Goal: Task Accomplishment & Management: Manage account settings

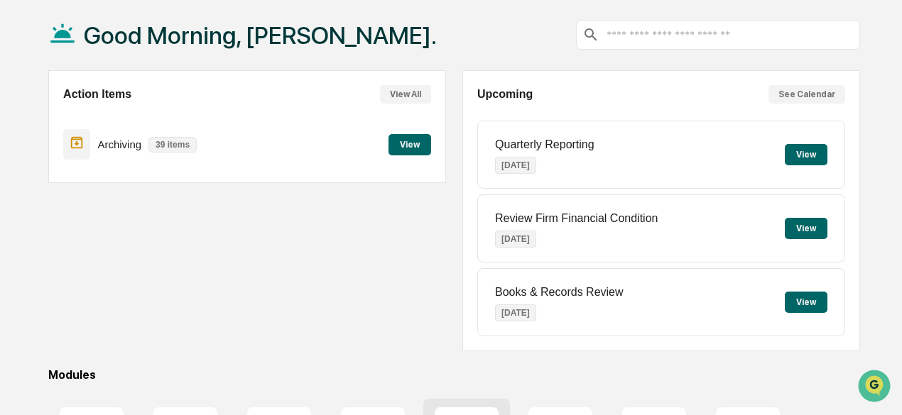
scroll to position [284, 0]
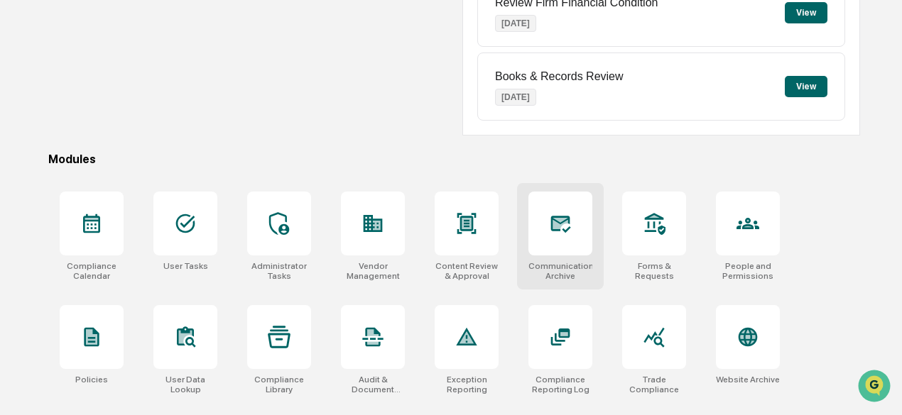
click at [549, 224] on icon at bounding box center [560, 223] width 23 height 23
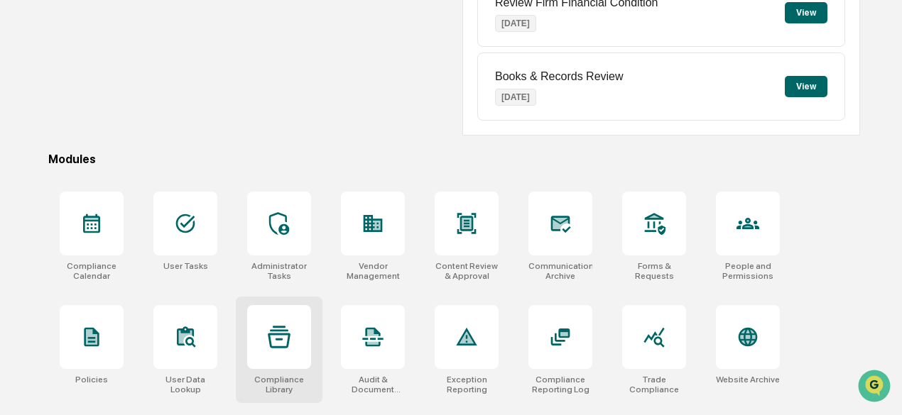
click at [288, 346] on icon at bounding box center [279, 337] width 23 height 23
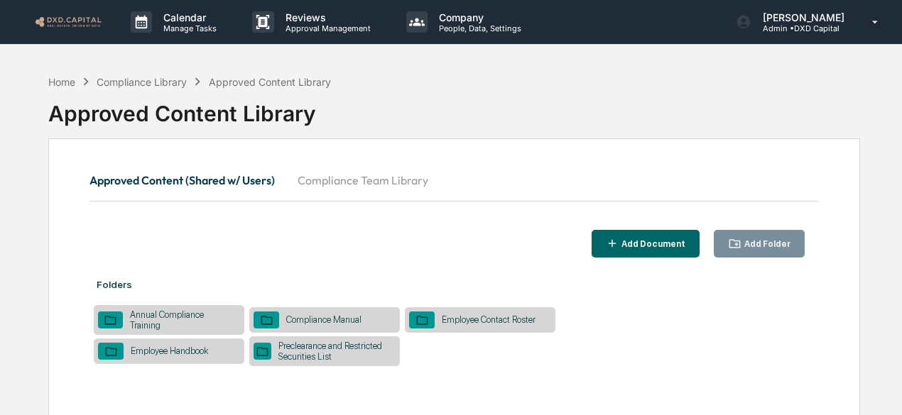
click at [369, 178] on button "Compliance Team Library" at bounding box center [362, 180] width 153 height 34
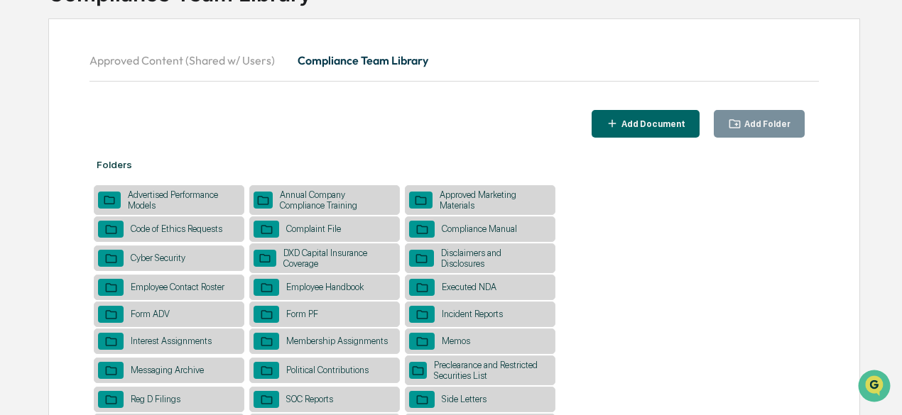
scroll to position [142, 0]
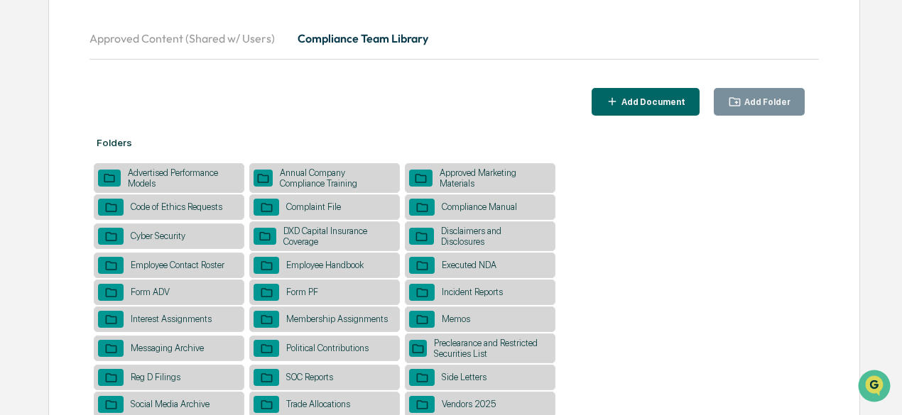
click at [157, 235] on div "Cyber Security" at bounding box center [158, 236] width 69 height 11
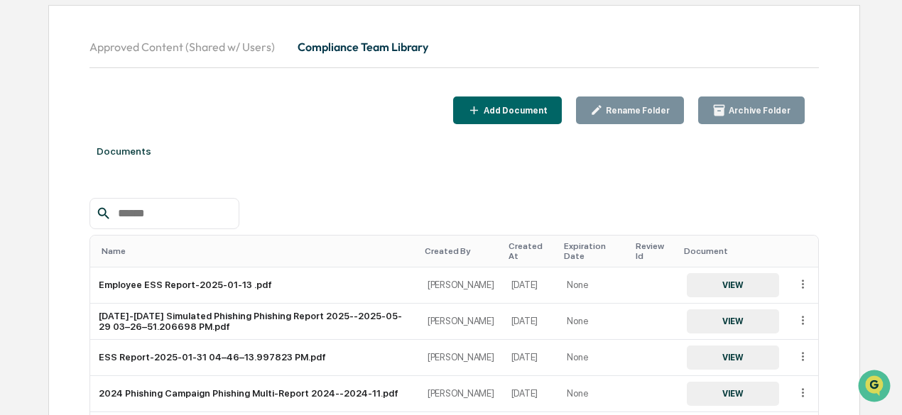
click at [512, 109] on div "Add Document" at bounding box center [514, 111] width 67 height 10
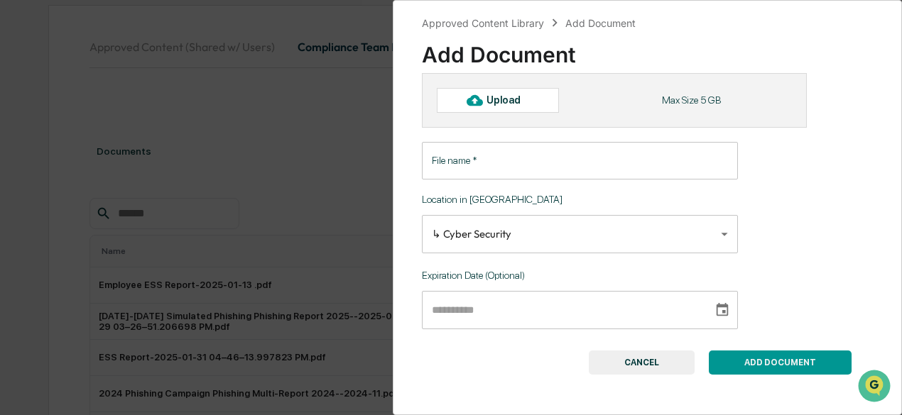
click at [489, 100] on div "Upload" at bounding box center [509, 99] width 46 height 11
type input "**********"
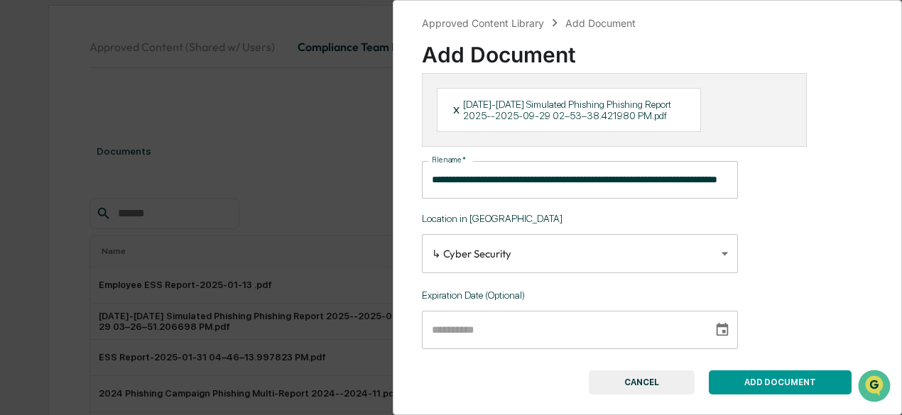
click at [778, 383] on button "ADD DOCUMENT" at bounding box center [780, 383] width 143 height 24
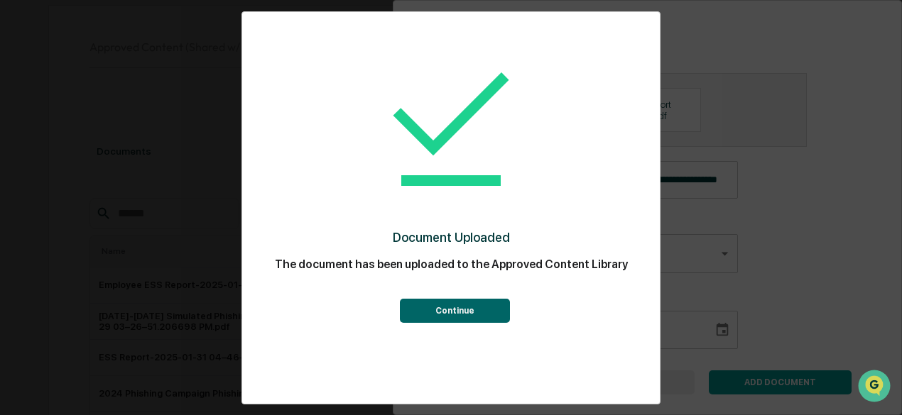
click at [468, 307] on button "Continue" at bounding box center [455, 311] width 110 height 24
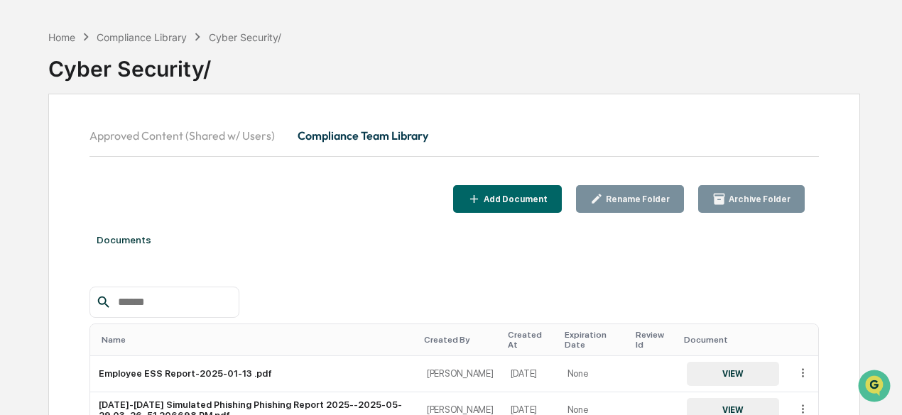
scroll to position [0, 0]
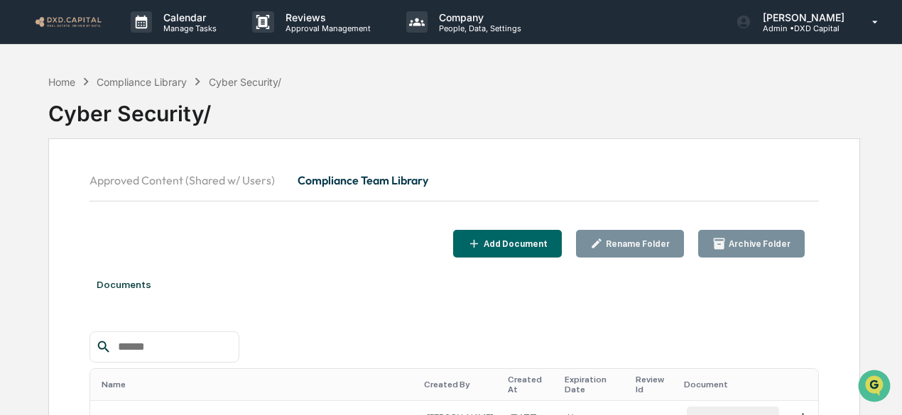
click at [70, 18] on img at bounding box center [68, 21] width 68 height 13
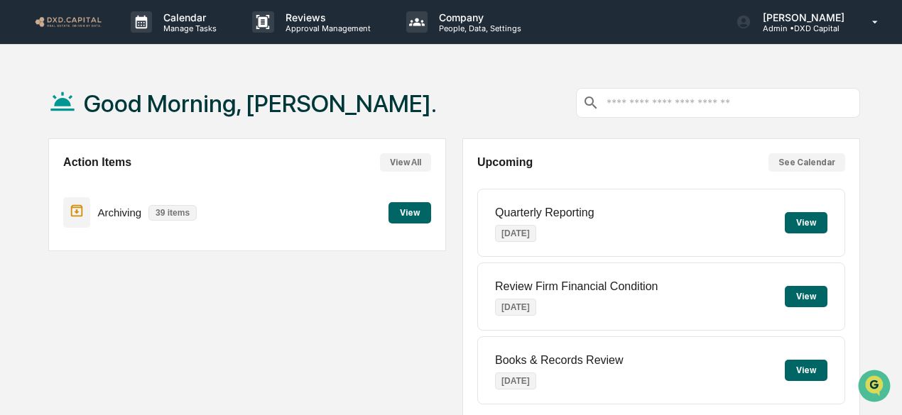
click at [422, 215] on button "View" at bounding box center [409, 212] width 43 height 21
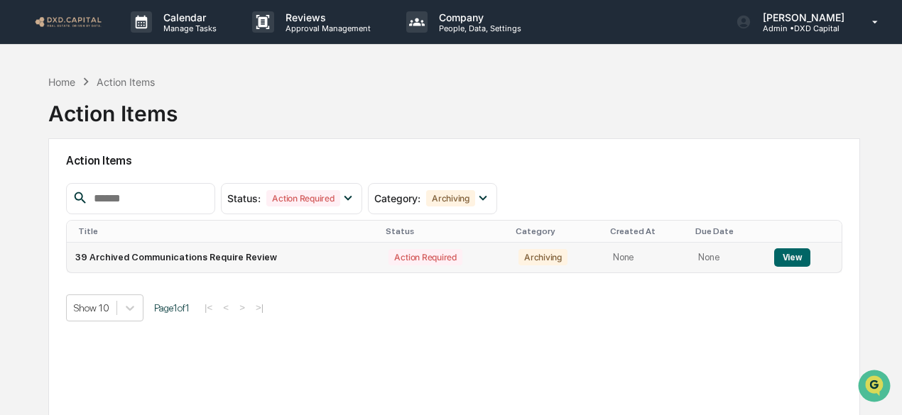
click at [794, 253] on button "View" at bounding box center [792, 258] width 36 height 18
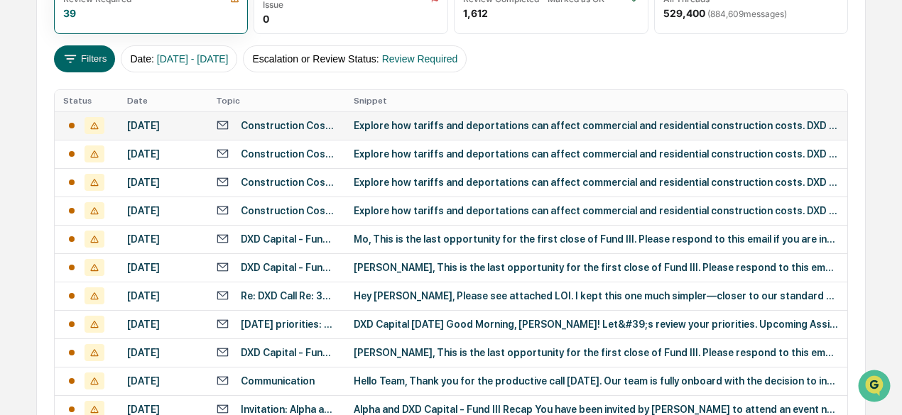
scroll to position [164, 0]
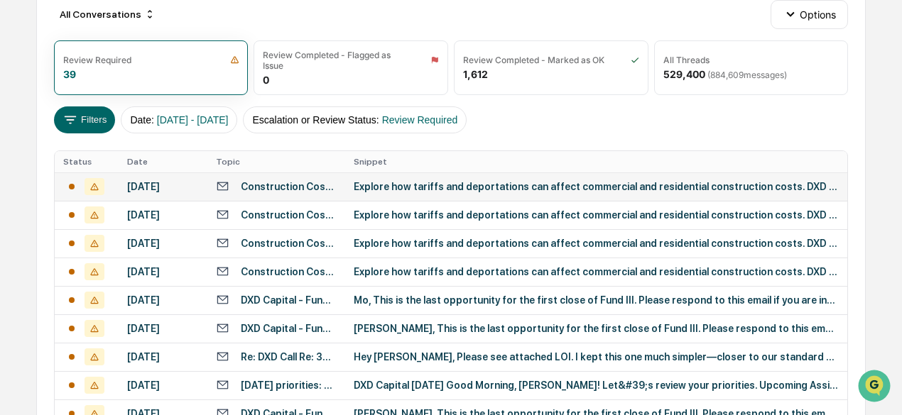
click at [436, 189] on div "Explore how tariffs and deportations can affect commercial and residential cons…" at bounding box center [596, 186] width 485 height 11
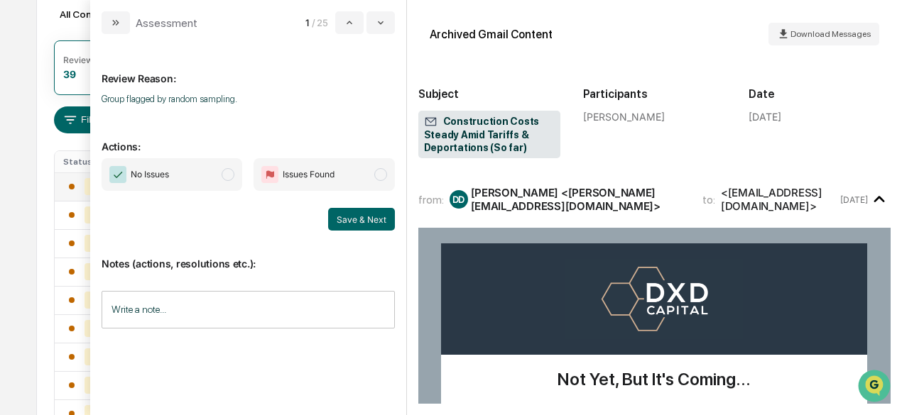
click at [170, 168] on span "No Issues" at bounding box center [172, 174] width 141 height 33
click at [347, 214] on button "Save & Next" at bounding box center [361, 219] width 67 height 23
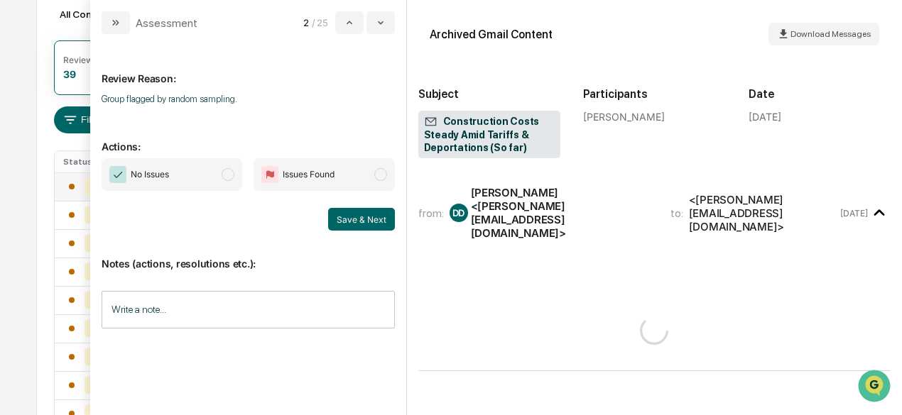
click at [212, 179] on span "No Issues" at bounding box center [172, 174] width 141 height 33
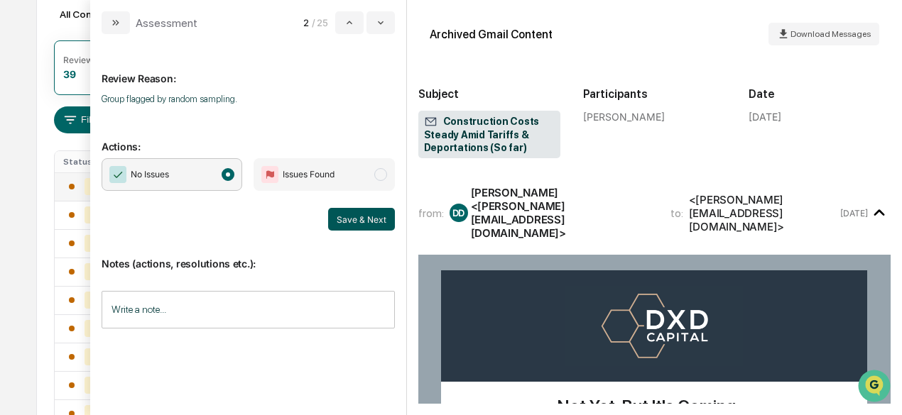
click at [362, 217] on button "Save & Next" at bounding box center [361, 219] width 67 height 23
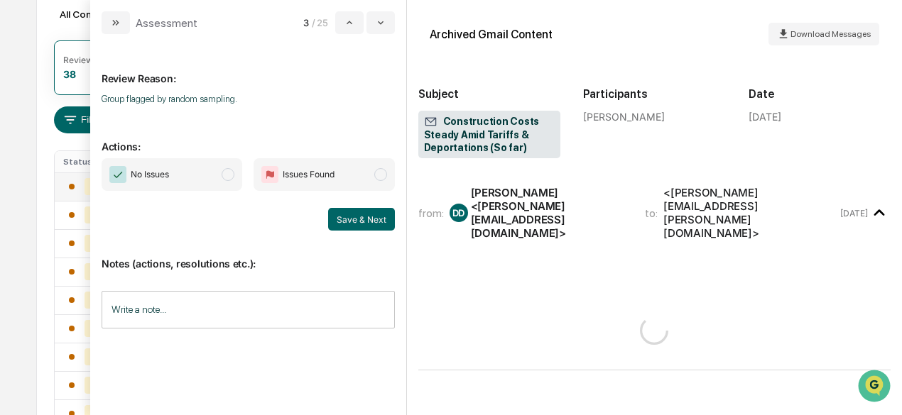
click at [183, 172] on span "No Issues" at bounding box center [172, 174] width 141 height 33
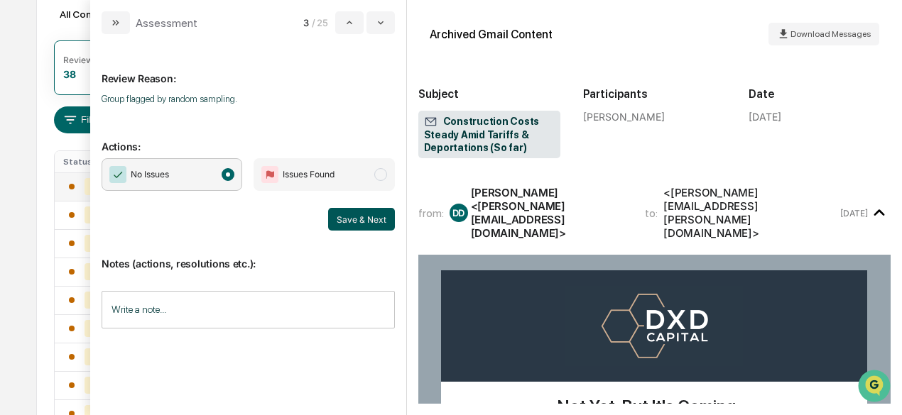
click at [339, 213] on button "Save & Next" at bounding box center [361, 219] width 67 height 23
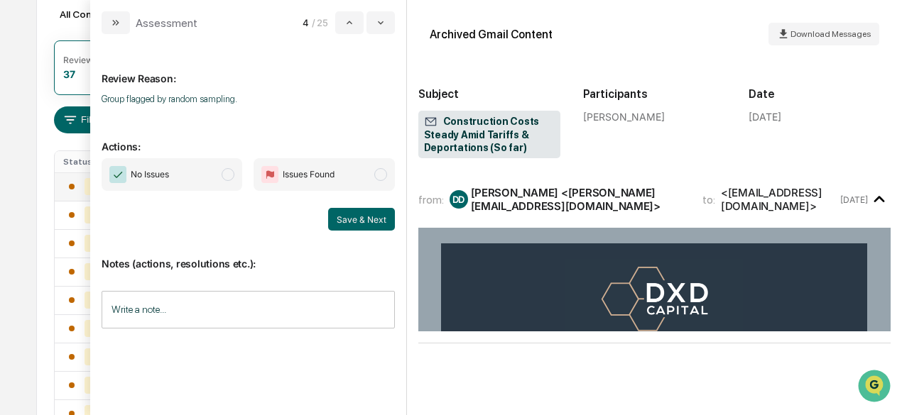
click at [209, 176] on span "No Issues" at bounding box center [172, 174] width 141 height 33
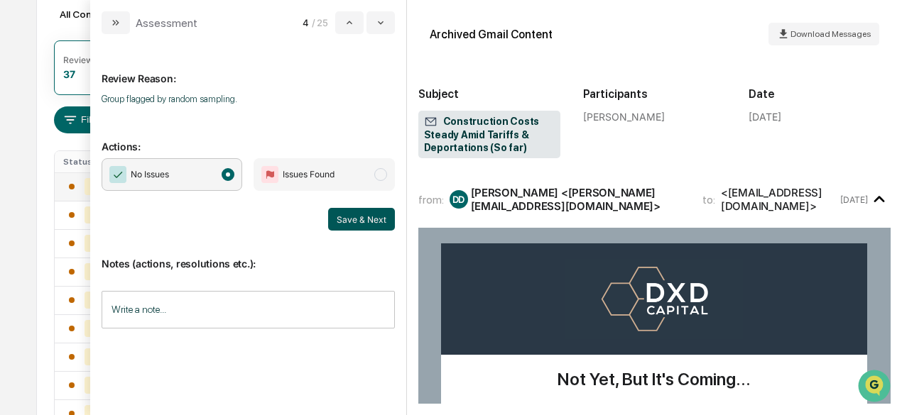
click at [376, 223] on button "Save & Next" at bounding box center [361, 219] width 67 height 23
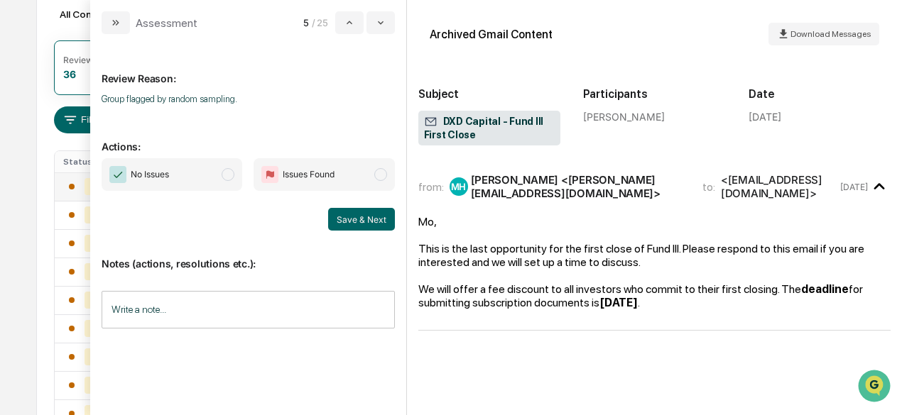
click at [180, 174] on span "No Issues" at bounding box center [172, 174] width 141 height 33
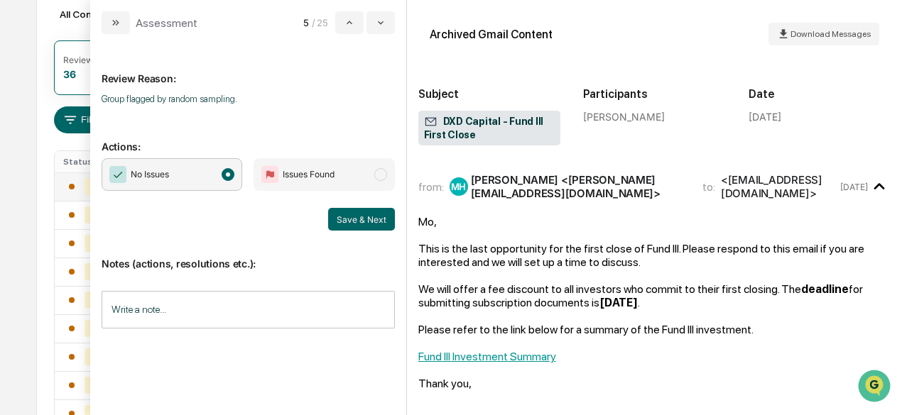
click at [351, 214] on button "Save & Next" at bounding box center [361, 219] width 67 height 23
drag, startPoint x: 200, startPoint y: 177, endPoint x: 224, endPoint y: 191, distance: 28.6
click at [199, 177] on span "No Issues" at bounding box center [172, 174] width 141 height 33
click at [339, 221] on button "Save & Next" at bounding box center [361, 219] width 67 height 23
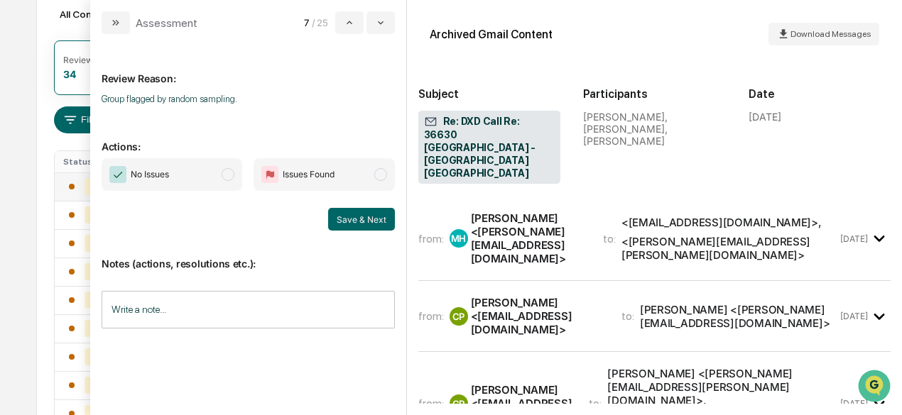
click at [179, 168] on span "No Issues" at bounding box center [172, 174] width 141 height 33
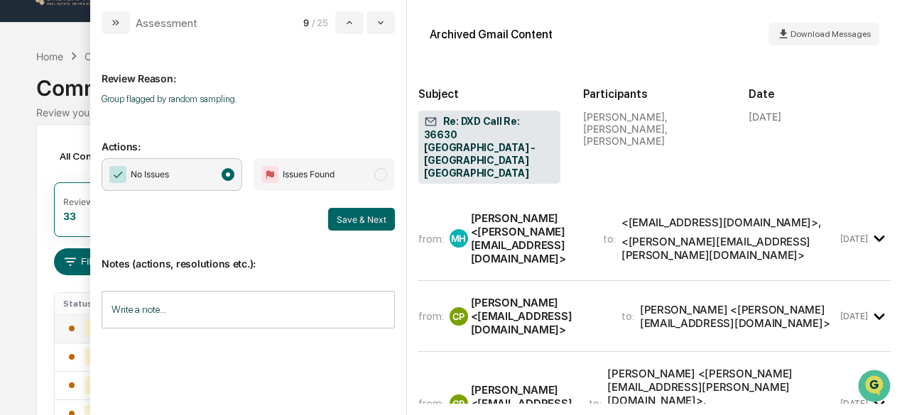
click at [360, 221] on button "Save & Next" at bounding box center [361, 219] width 67 height 23
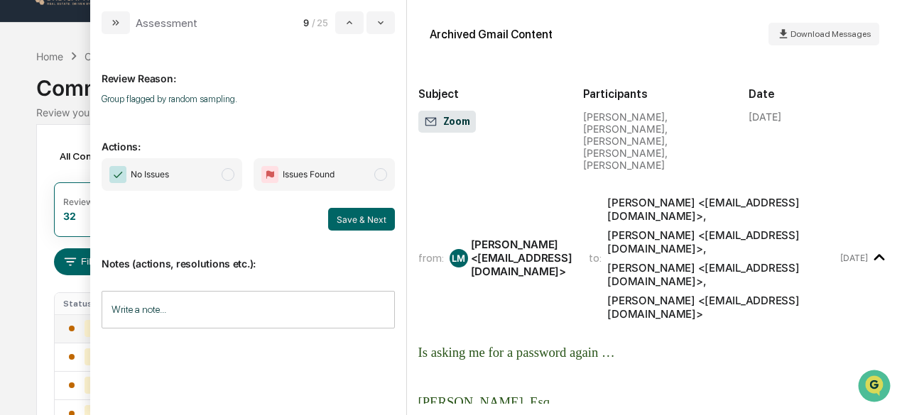
click at [200, 173] on span "No Issues" at bounding box center [172, 174] width 141 height 33
click at [359, 227] on button "Save & Next" at bounding box center [361, 219] width 67 height 23
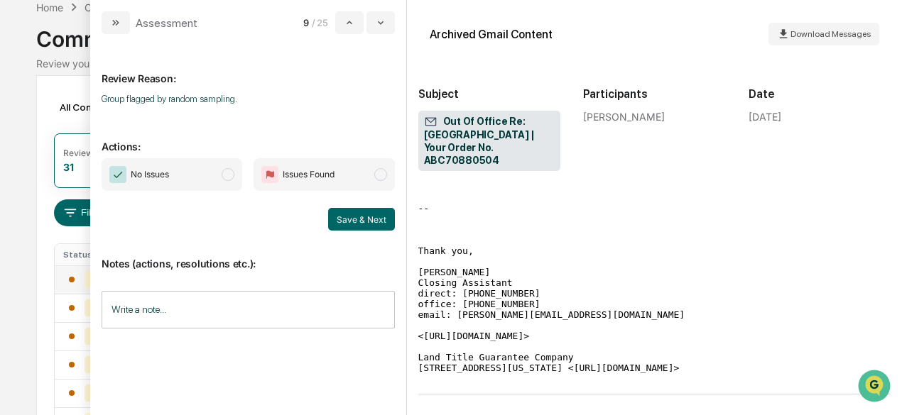
scroll to position [93, 0]
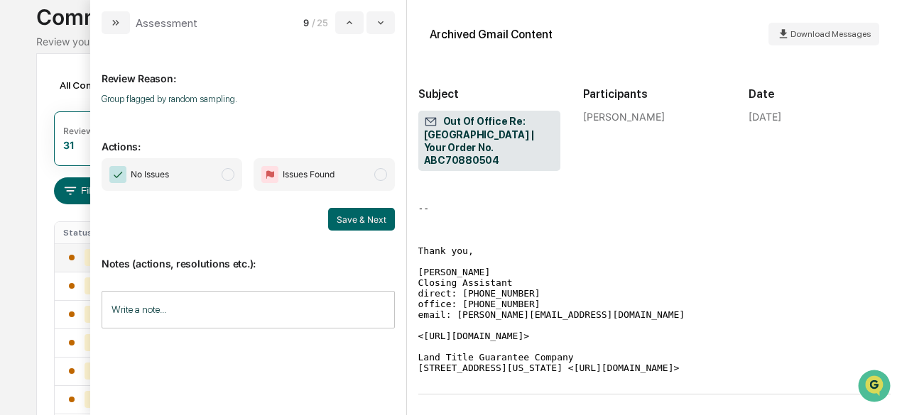
click at [179, 166] on span "No Issues" at bounding box center [172, 174] width 141 height 33
click at [362, 217] on button "Save & Next" at bounding box center [361, 219] width 67 height 23
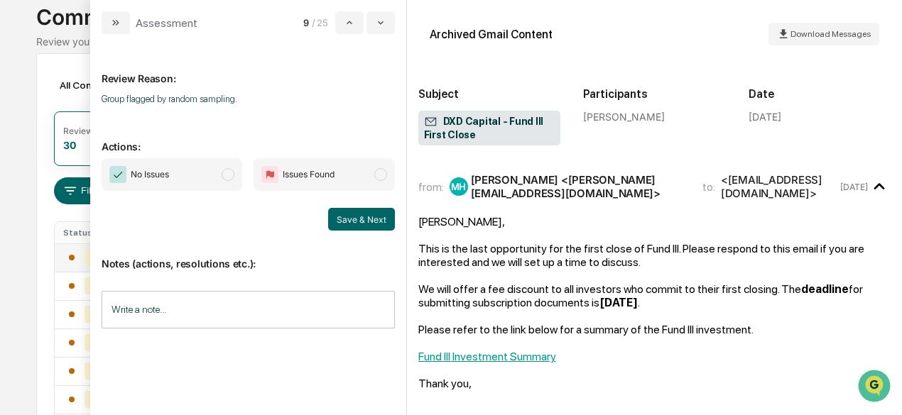
click at [179, 179] on span "No Issues" at bounding box center [172, 174] width 141 height 33
click at [368, 227] on button "Save & Next" at bounding box center [361, 219] width 67 height 23
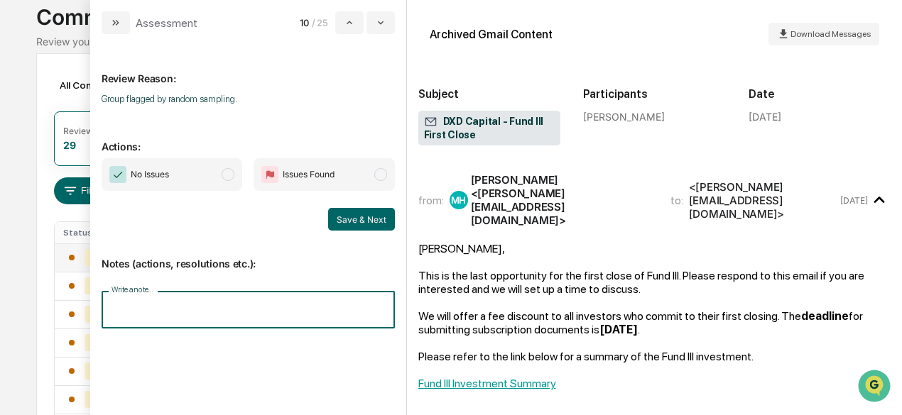
click at [185, 307] on input "Write a note..." at bounding box center [248, 310] width 293 height 38
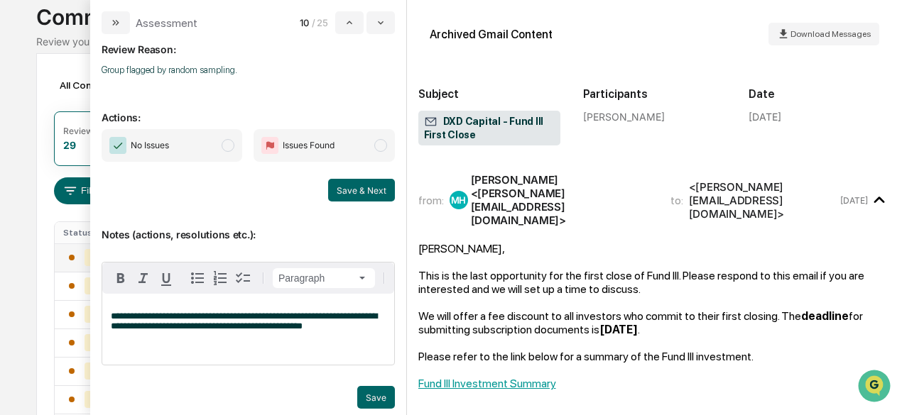
scroll to position [45, 0]
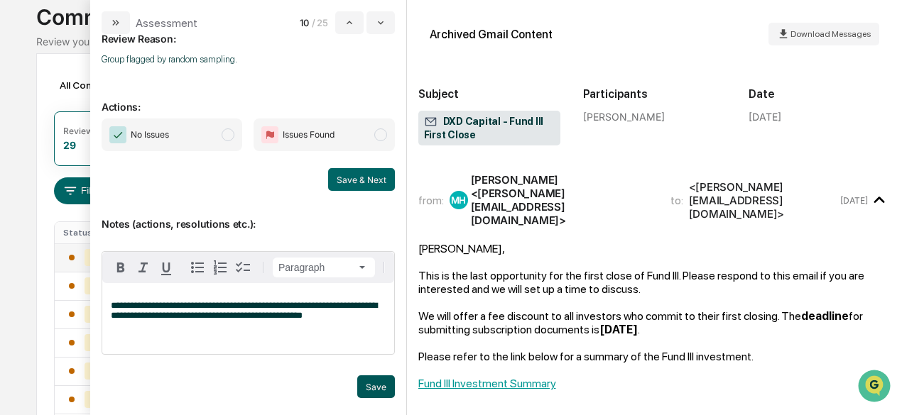
click at [362, 384] on button "Save" at bounding box center [376, 387] width 38 height 23
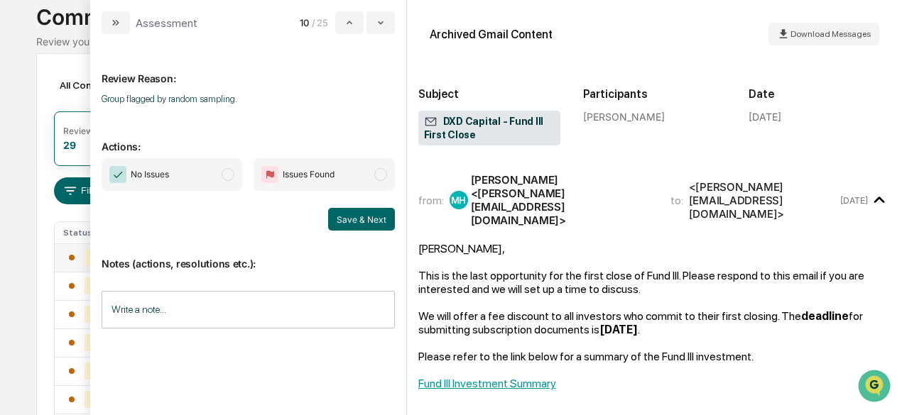
scroll to position [0, 0]
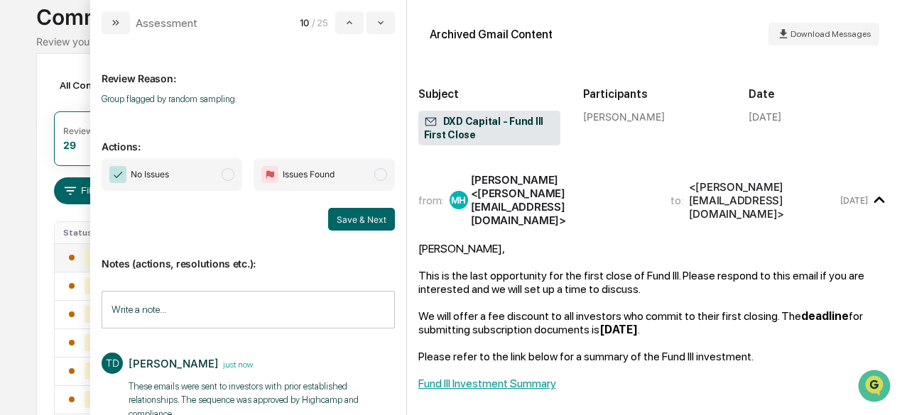
click at [196, 168] on span "No Issues" at bounding box center [172, 174] width 141 height 33
click at [330, 210] on button "Save & Next" at bounding box center [361, 219] width 67 height 23
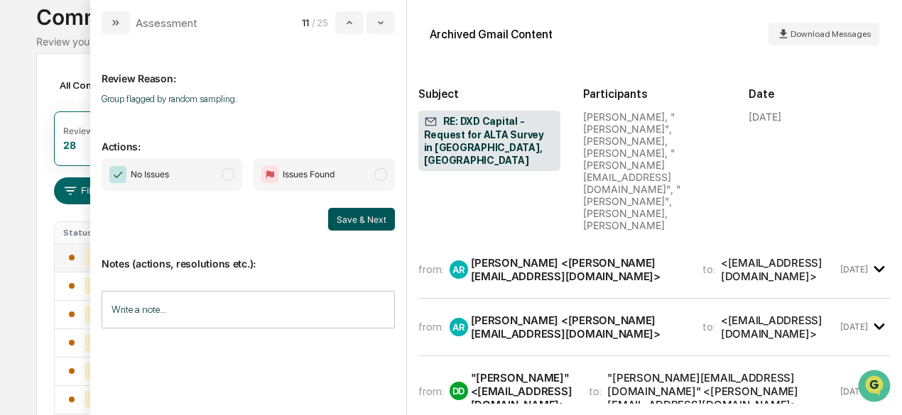
drag, startPoint x: 219, startPoint y: 174, endPoint x: 356, endPoint y: 210, distance: 141.7
click at [219, 175] on span "No Issues" at bounding box center [172, 174] width 141 height 33
click at [354, 219] on button "Save & Next" at bounding box center [361, 219] width 67 height 23
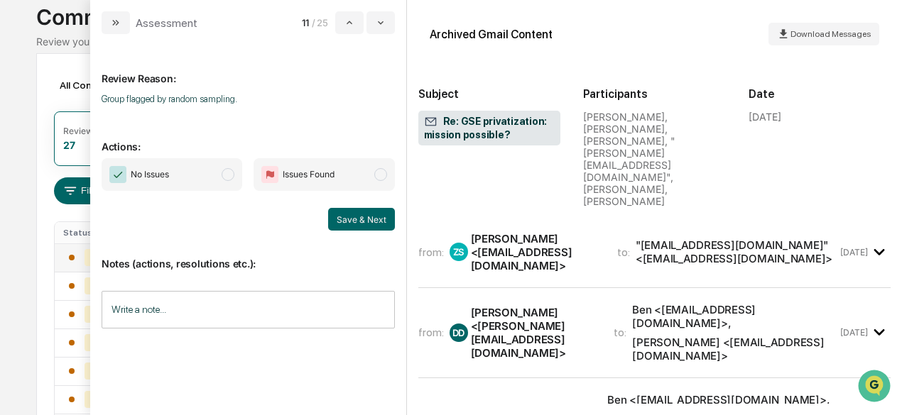
click at [195, 174] on span "No Issues" at bounding box center [172, 174] width 141 height 33
click at [354, 214] on button "Save & Next" at bounding box center [361, 219] width 67 height 23
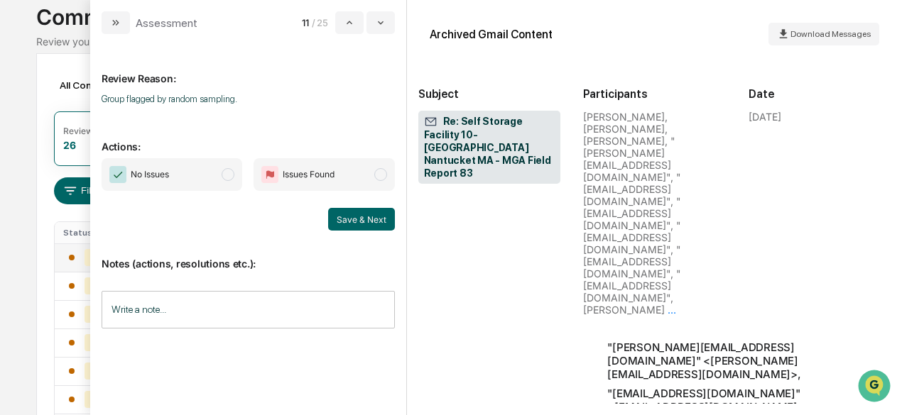
click at [187, 168] on span "No Issues" at bounding box center [172, 174] width 141 height 33
click at [345, 209] on button "Save & Next" at bounding box center [361, 219] width 67 height 23
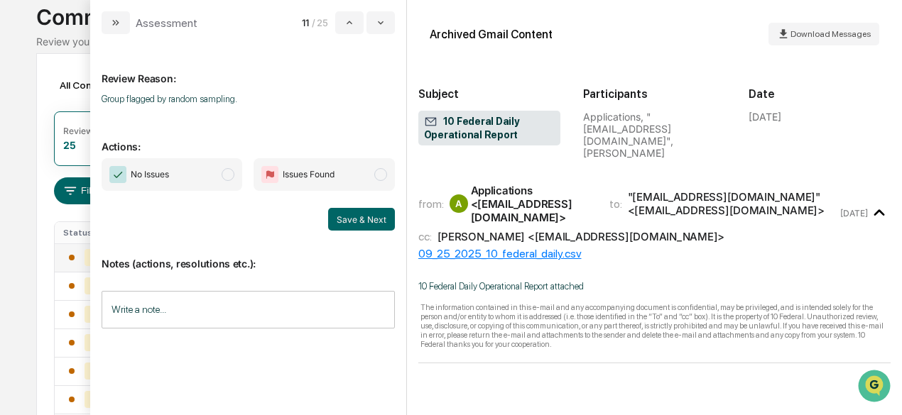
click at [203, 178] on span "No Issues" at bounding box center [172, 174] width 141 height 33
drag, startPoint x: 349, startPoint y: 221, endPoint x: 175, endPoint y: 164, distance: 183.0
click at [350, 221] on button "Save & Next" at bounding box center [361, 219] width 67 height 23
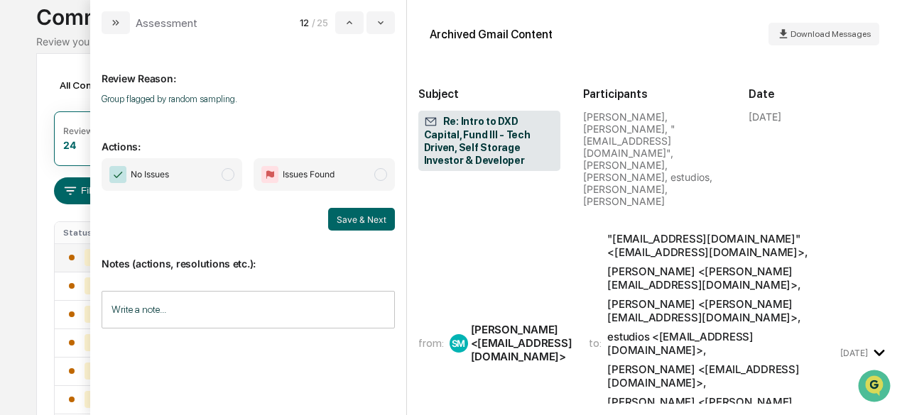
click at [168, 170] on span "No Issues" at bounding box center [150, 175] width 38 height 14
click at [356, 218] on button "Save & Next" at bounding box center [361, 219] width 67 height 23
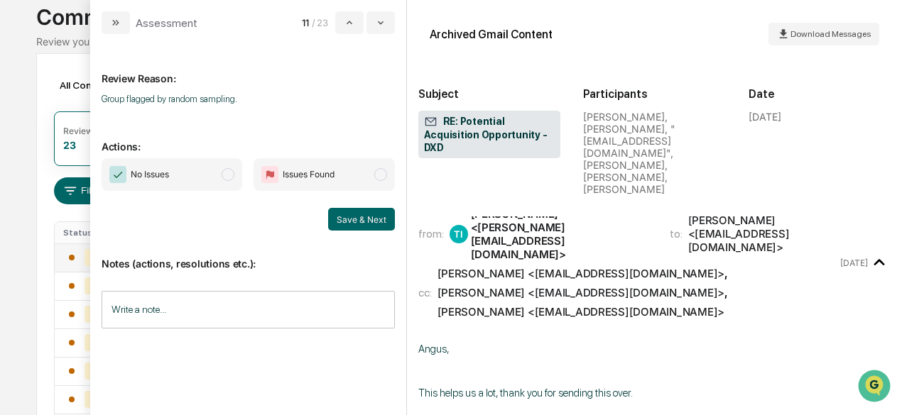
scroll to position [284, 0]
drag, startPoint x: 195, startPoint y: 180, endPoint x: 244, endPoint y: 178, distance: 49.8
click at [195, 180] on span "No Issues" at bounding box center [172, 174] width 141 height 33
click at [370, 212] on button "Save & Next" at bounding box center [361, 219] width 67 height 23
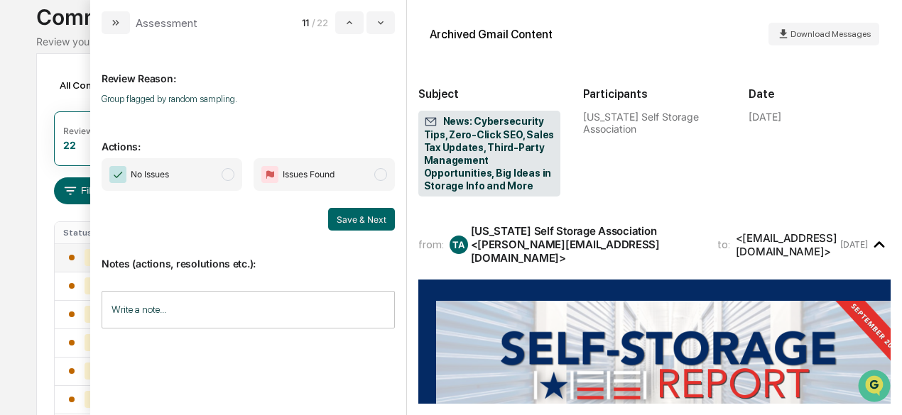
click at [199, 173] on span "No Issues" at bounding box center [172, 174] width 141 height 33
click at [351, 219] on button "Save & Next" at bounding box center [361, 219] width 67 height 23
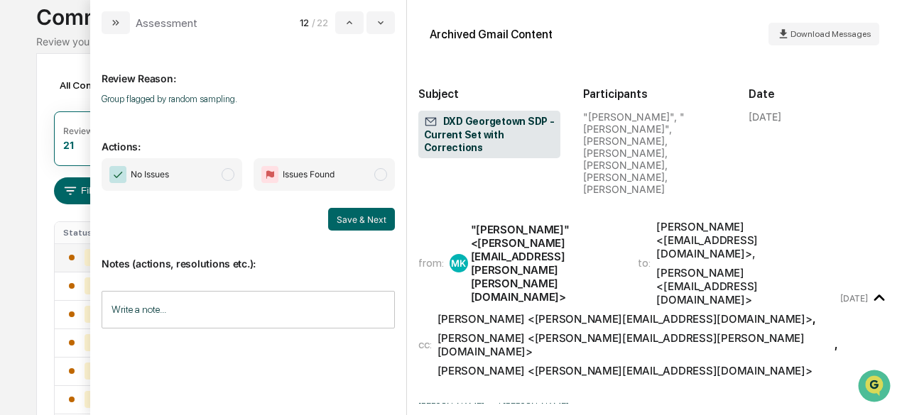
click at [200, 171] on span "No Issues" at bounding box center [172, 174] width 141 height 33
click at [358, 218] on button "Save & Next" at bounding box center [361, 219] width 67 height 23
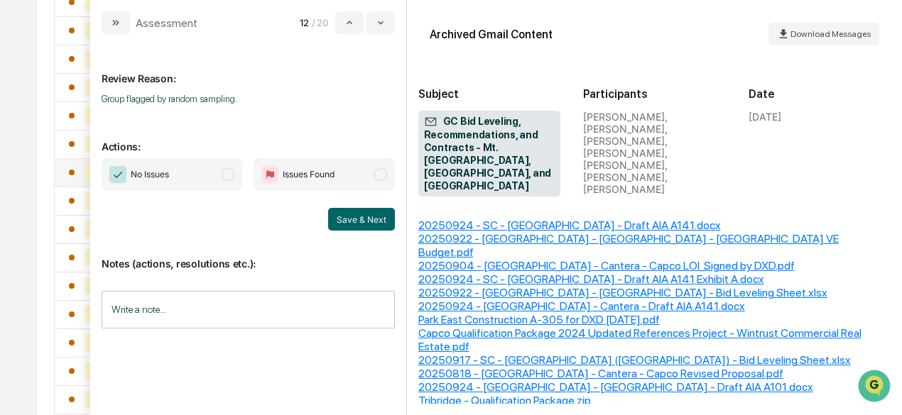
scroll to position [328, 0]
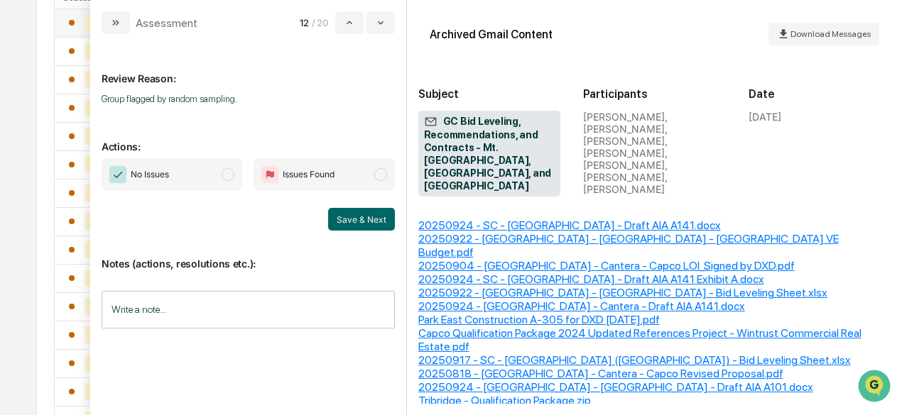
click at [158, 176] on span "No Issues" at bounding box center [150, 175] width 38 height 14
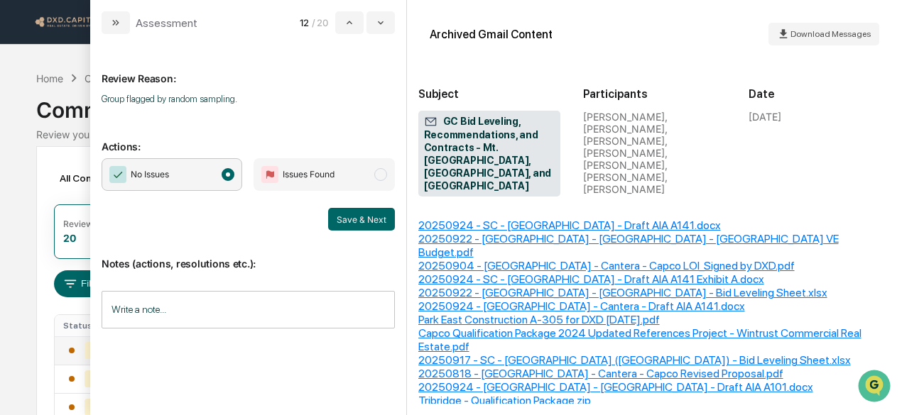
click at [355, 219] on button "Save & Next" at bounding box center [361, 219] width 67 height 23
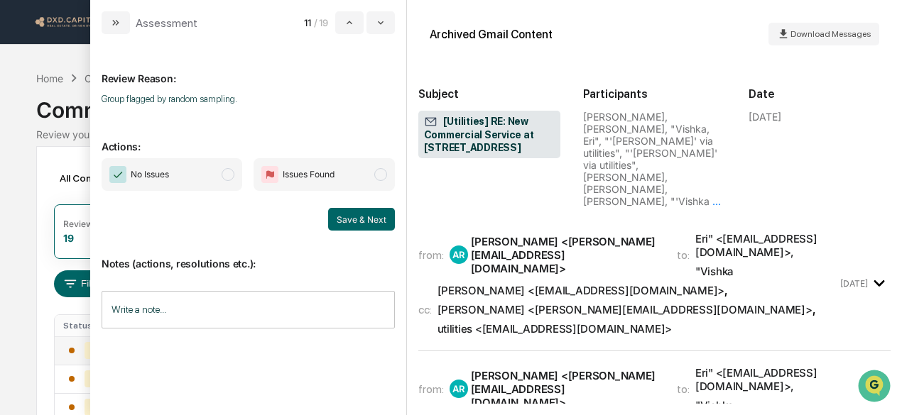
click at [154, 175] on span "No Issues" at bounding box center [150, 175] width 38 height 14
click at [209, 173] on span "No Issues" at bounding box center [172, 174] width 141 height 33
click at [224, 175] on span "modal" at bounding box center [228, 174] width 13 height 13
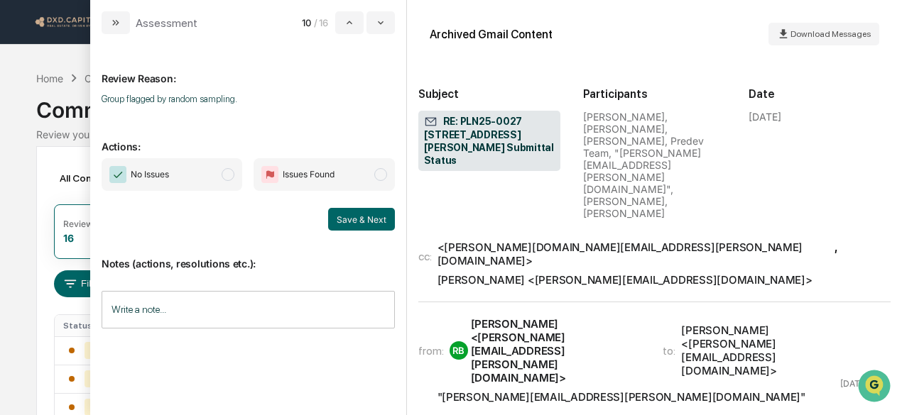
scroll to position [497, 0]
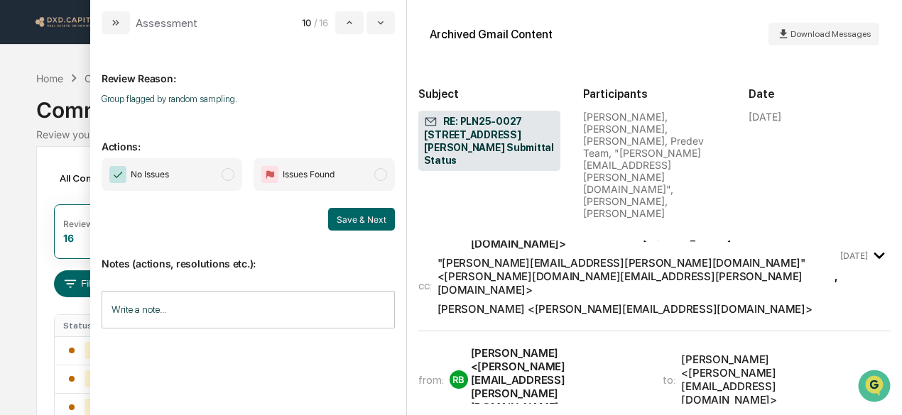
click at [229, 175] on span "modal" at bounding box center [228, 174] width 13 height 13
click at [362, 221] on button "Save & Next" at bounding box center [361, 219] width 67 height 23
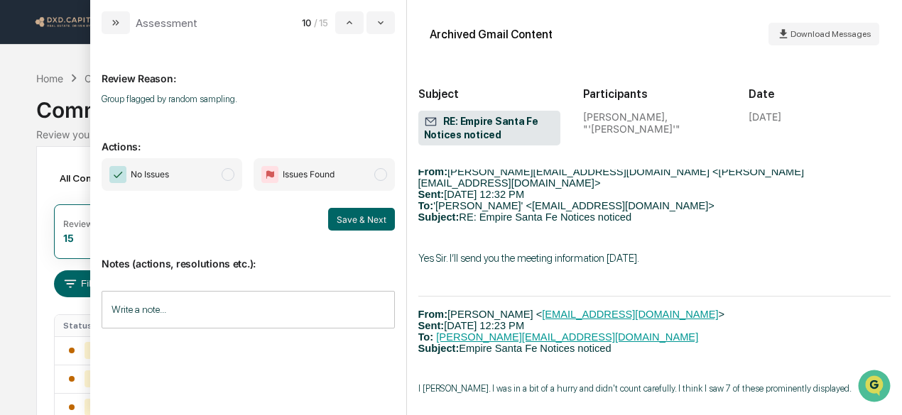
scroll to position [552, 0]
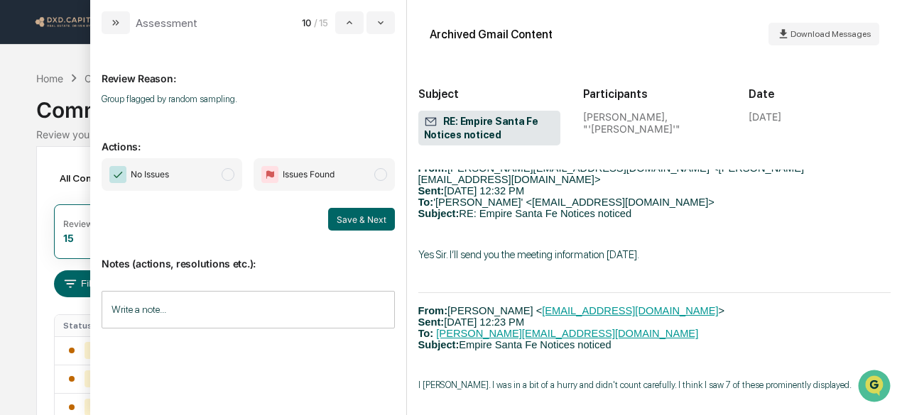
drag, startPoint x: 226, startPoint y: 176, endPoint x: 256, endPoint y: 188, distance: 32.2
click at [226, 176] on span "modal" at bounding box center [228, 174] width 13 height 13
click at [380, 222] on button "Save & Next" at bounding box center [361, 219] width 67 height 23
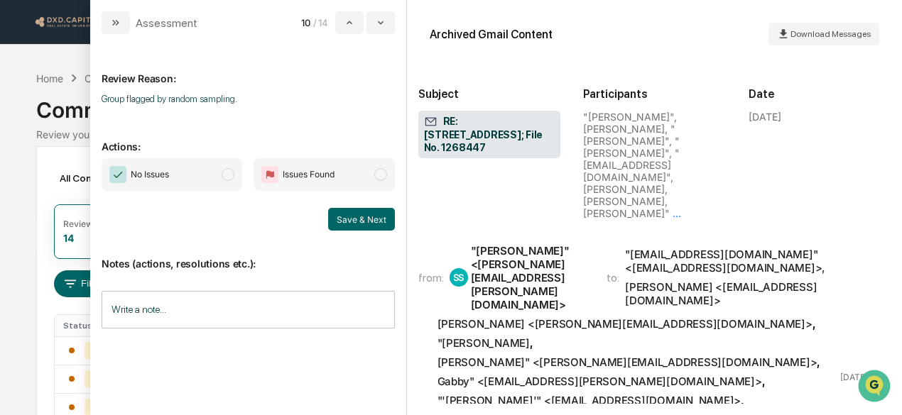
click at [223, 170] on span "No Issues" at bounding box center [172, 174] width 141 height 33
click at [372, 223] on button "Save & Next" at bounding box center [361, 219] width 67 height 23
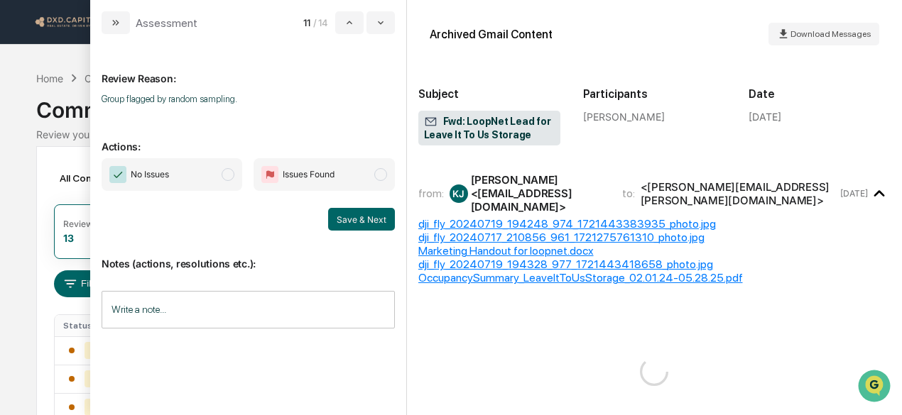
click at [222, 175] on span "No Issues" at bounding box center [172, 174] width 141 height 33
click at [364, 221] on button "Save & Next" at bounding box center [361, 219] width 67 height 23
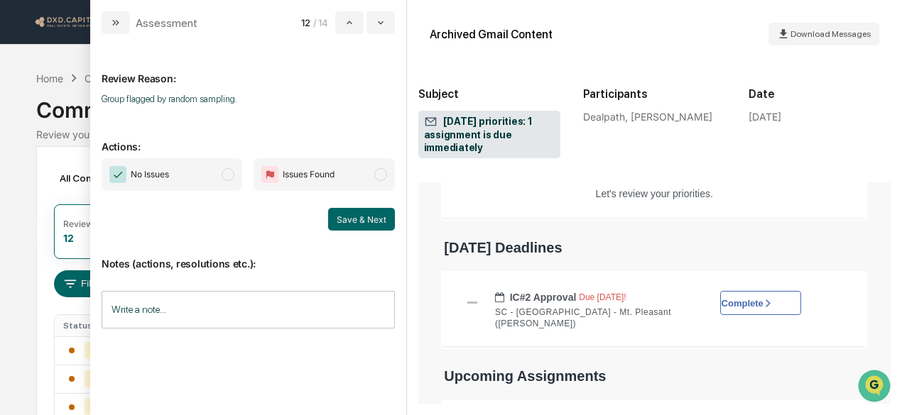
scroll to position [284, 0]
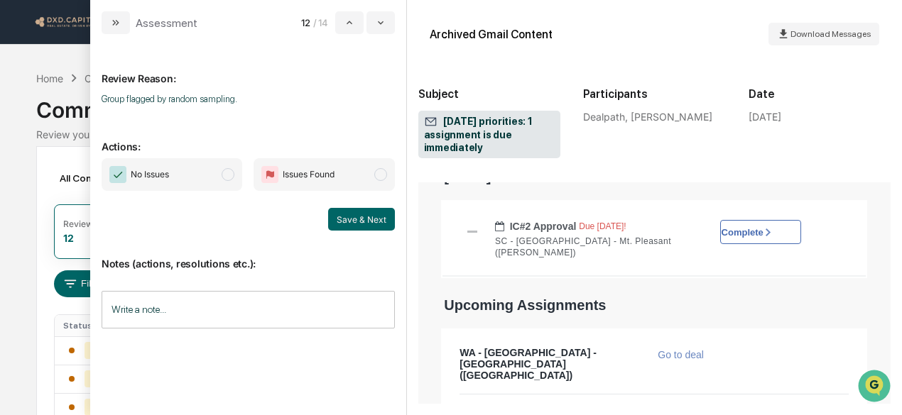
click at [200, 174] on span "No Issues" at bounding box center [172, 174] width 141 height 33
click at [393, 222] on button "Save & Next" at bounding box center [361, 219] width 67 height 23
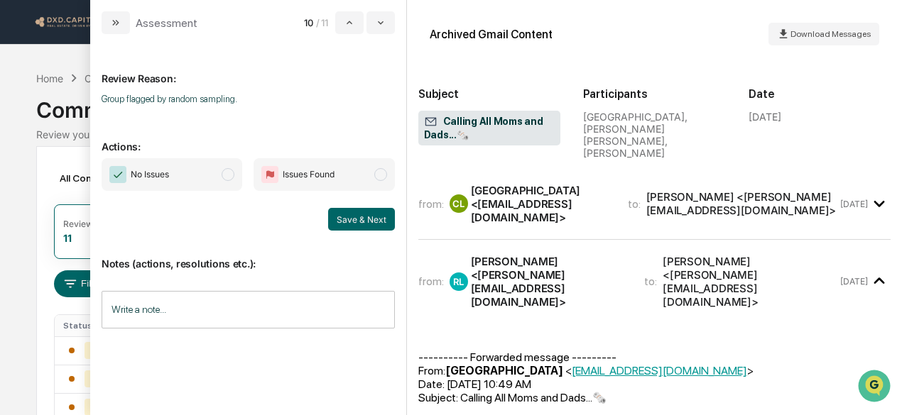
click at [216, 165] on span "No Issues" at bounding box center [172, 174] width 141 height 33
click at [349, 225] on button "Save & Next" at bounding box center [361, 219] width 67 height 23
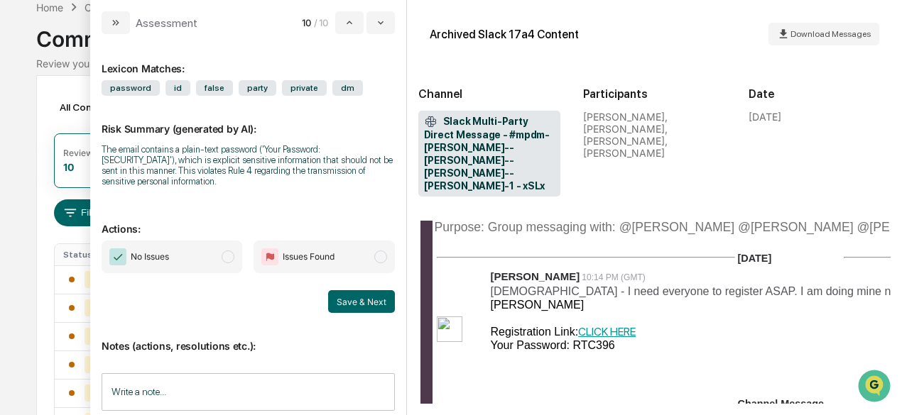
scroll to position [197, 0]
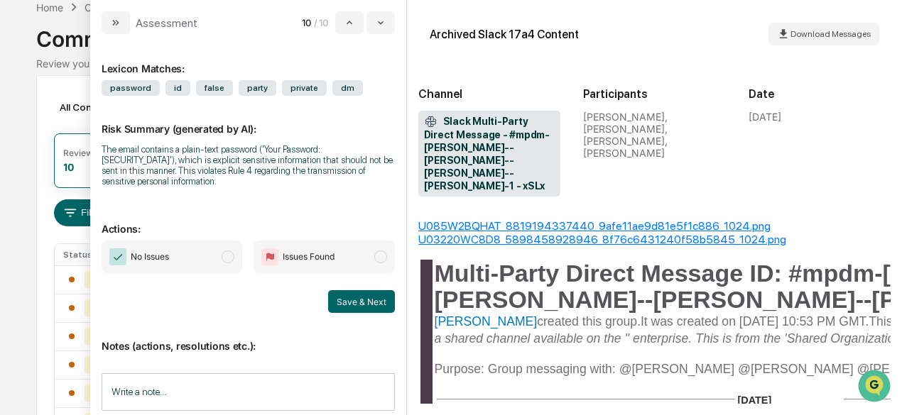
click at [220, 244] on span "No Issues" at bounding box center [172, 257] width 141 height 33
click at [366, 290] on button "Save & Next" at bounding box center [361, 301] width 67 height 23
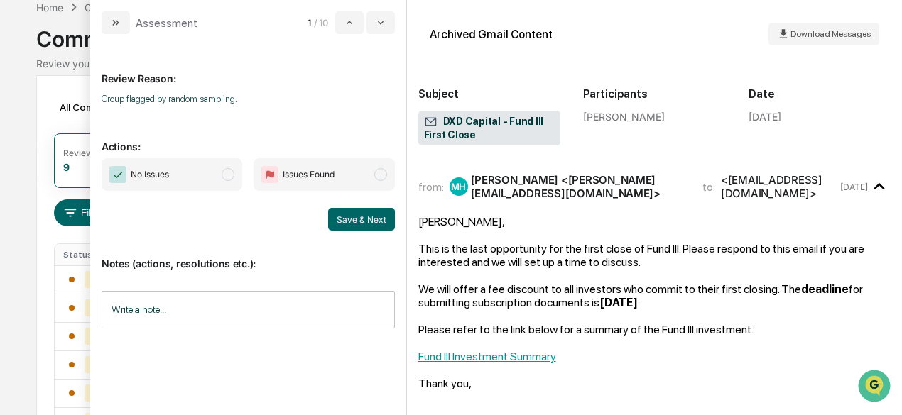
click at [204, 182] on span "No Issues" at bounding box center [172, 174] width 141 height 33
click at [375, 221] on button "Save & Next" at bounding box center [361, 219] width 67 height 23
click at [197, 160] on span "No Issues" at bounding box center [172, 174] width 141 height 33
click at [364, 214] on button "Save & Next" at bounding box center [361, 219] width 67 height 23
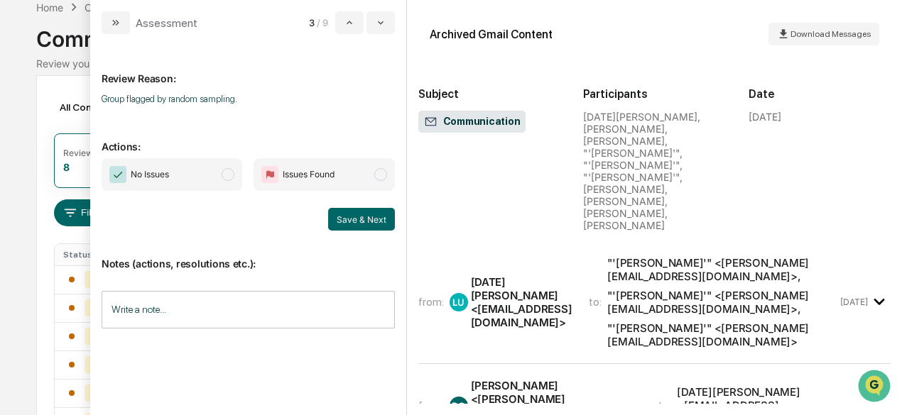
drag, startPoint x: 207, startPoint y: 168, endPoint x: 271, endPoint y: 175, distance: 63.7
click at [207, 167] on span "No Issues" at bounding box center [172, 174] width 141 height 33
click at [372, 222] on button "Save & Next" at bounding box center [361, 219] width 67 height 23
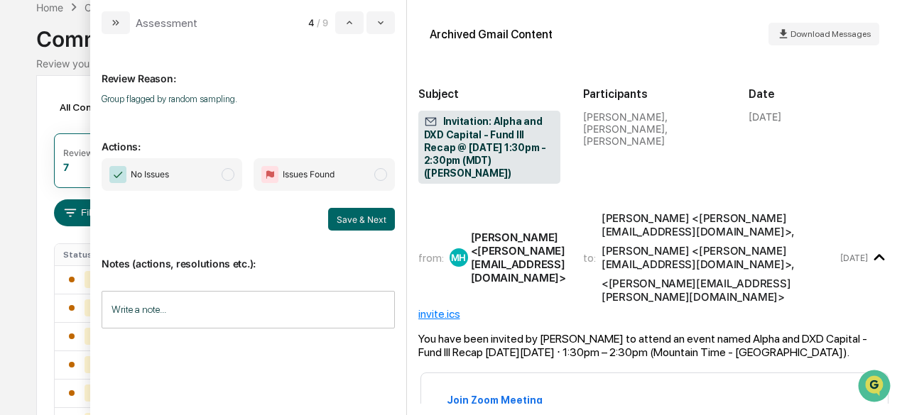
click at [185, 173] on span "No Issues" at bounding box center [172, 174] width 141 height 33
click at [355, 205] on div "No Issues Issues Found Save & Next" at bounding box center [248, 194] width 293 height 72
click at [354, 209] on button "Save & Next" at bounding box center [361, 219] width 67 height 23
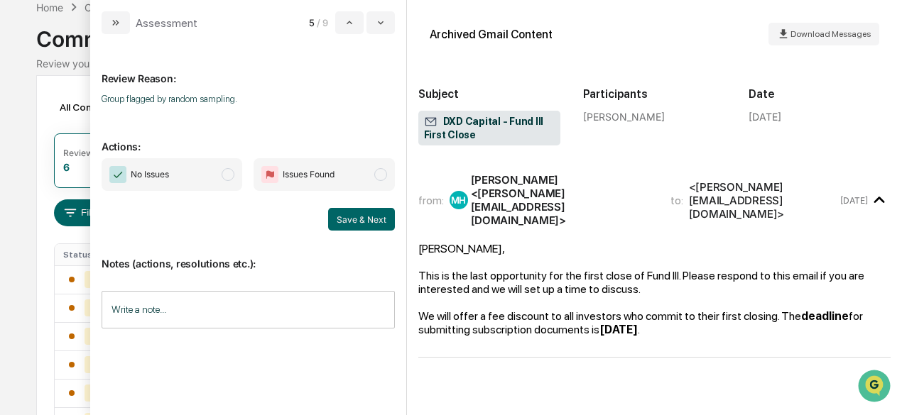
click at [212, 175] on span "No Issues" at bounding box center [172, 174] width 141 height 33
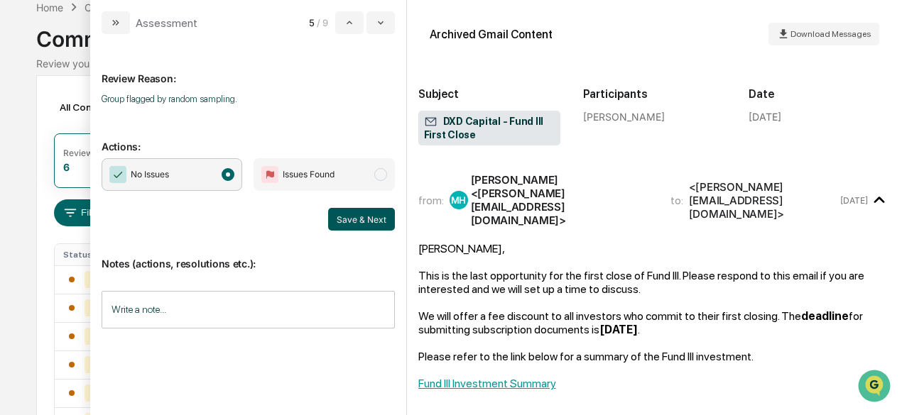
click at [356, 224] on button "Save & Next" at bounding box center [361, 219] width 67 height 23
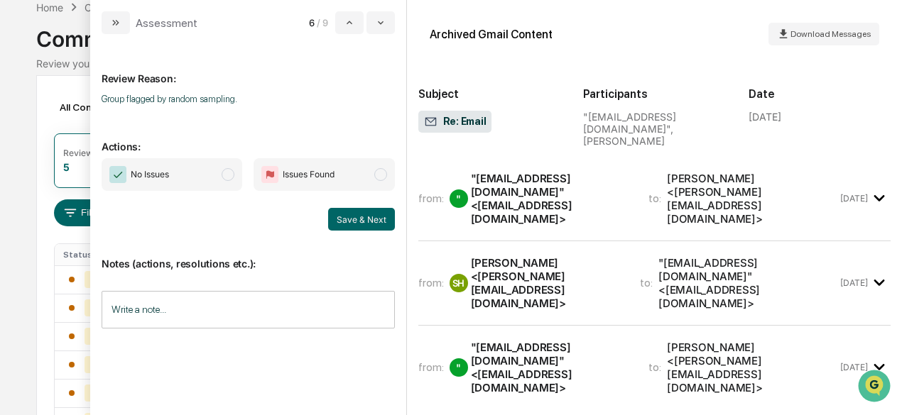
click at [215, 180] on span "No Issues" at bounding box center [172, 174] width 141 height 33
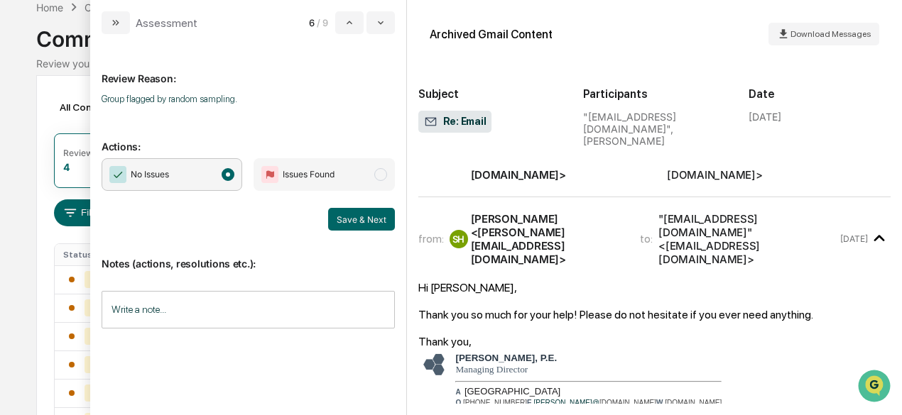
scroll to position [142, 0]
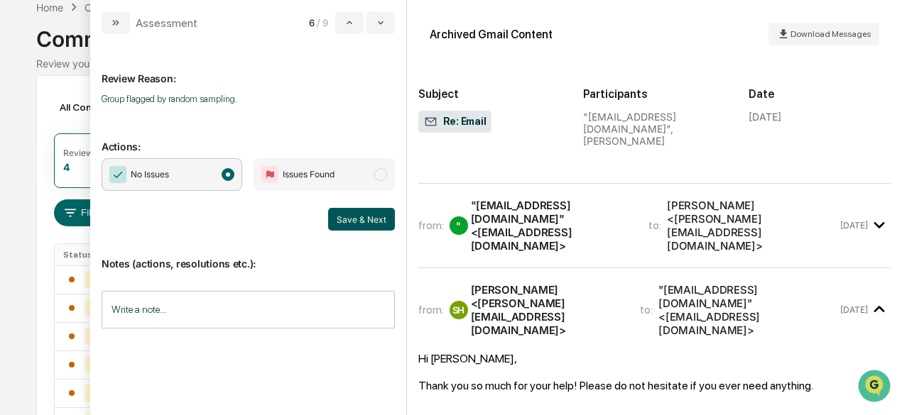
click at [368, 217] on button "Save & Next" at bounding box center [361, 219] width 67 height 23
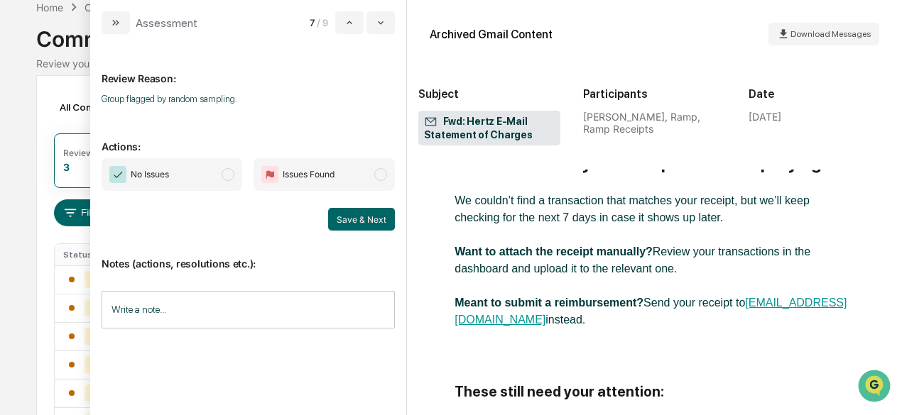
scroll to position [71, 0]
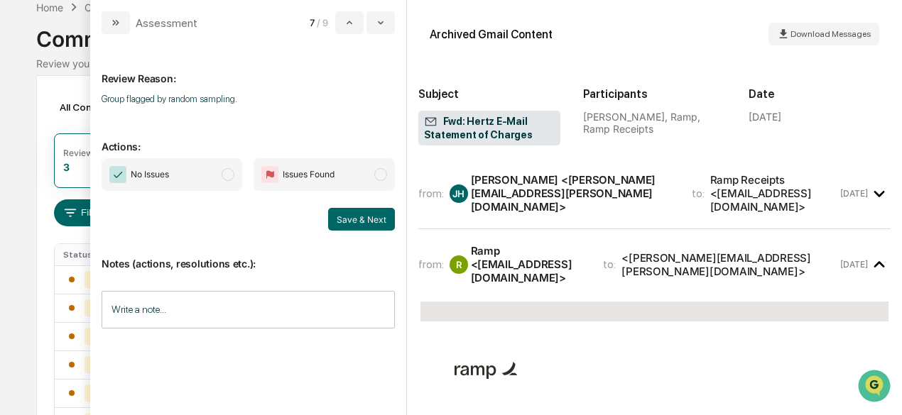
click at [214, 163] on span "No Issues" at bounding box center [172, 174] width 141 height 33
click at [394, 217] on button "Save & Next" at bounding box center [361, 219] width 67 height 23
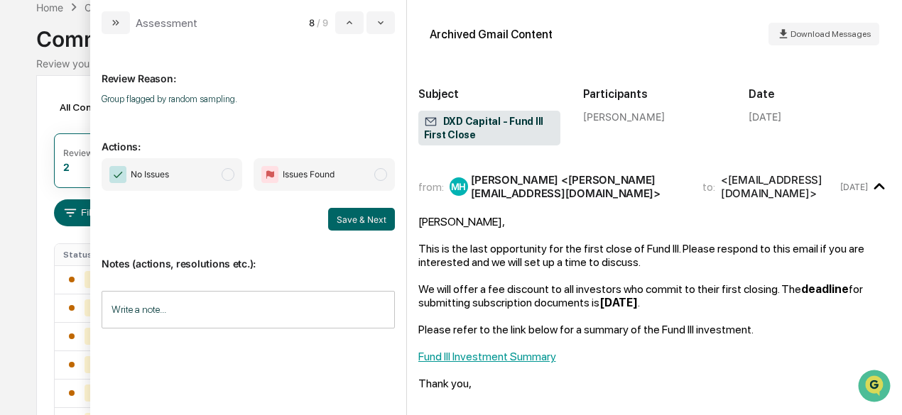
click at [163, 180] on span "No Issues" at bounding box center [150, 175] width 38 height 14
click at [371, 222] on button "Save & Next" at bounding box center [361, 219] width 67 height 23
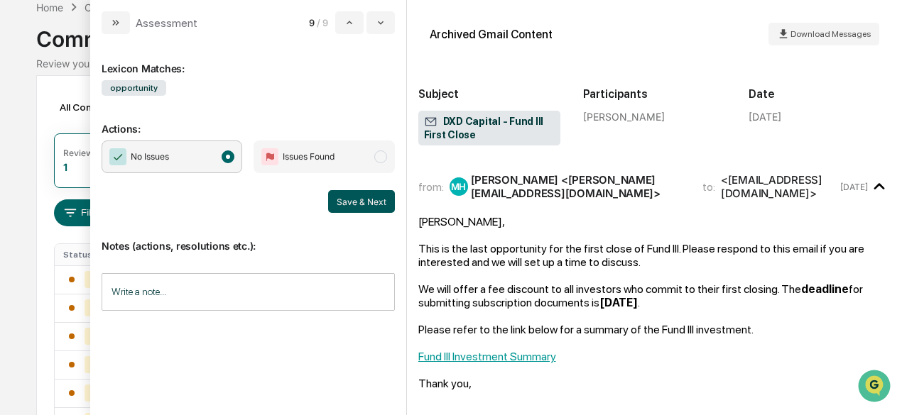
click at [375, 205] on button "Save & Next" at bounding box center [361, 201] width 67 height 23
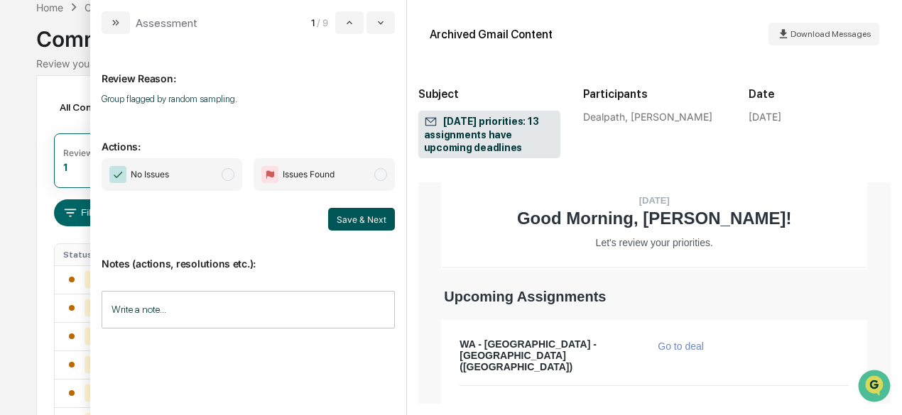
scroll to position [142, 0]
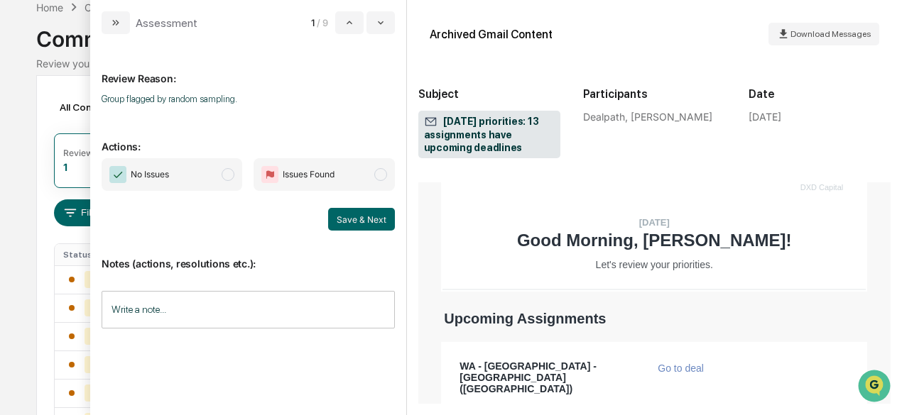
click at [229, 177] on span "modal" at bounding box center [228, 174] width 13 height 13
click at [366, 229] on button "Save & Next" at bounding box center [361, 219] width 67 height 23
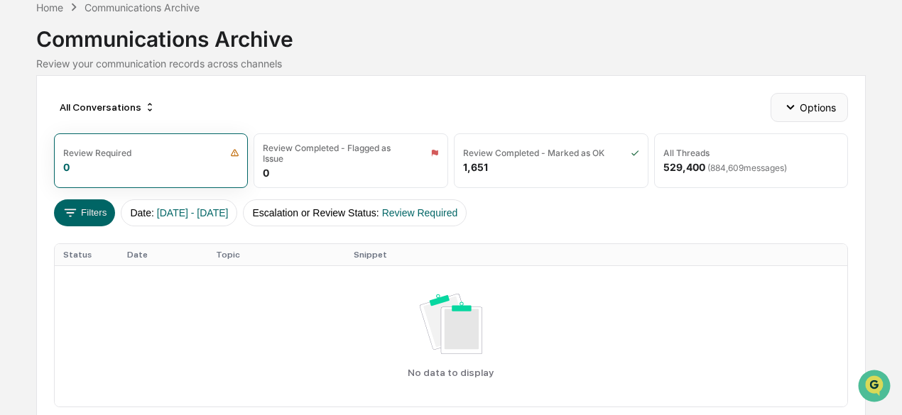
click at [824, 107] on button "Options" at bounding box center [808, 107] width 77 height 28
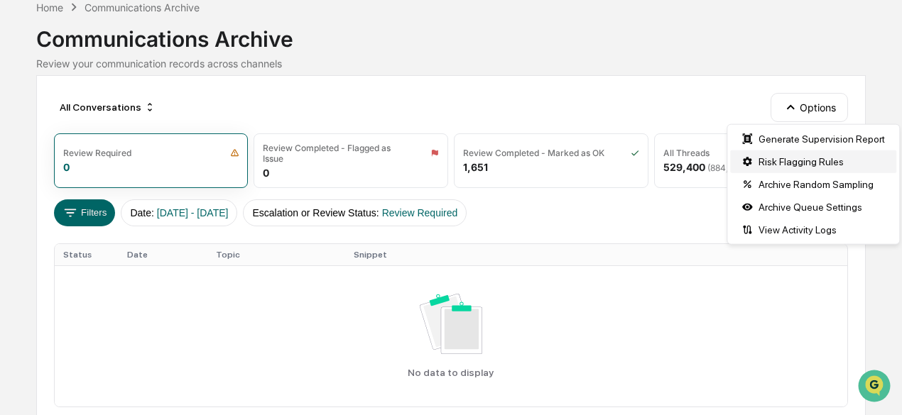
click at [810, 160] on div "Risk Flagging Rules" at bounding box center [813, 162] width 166 height 23
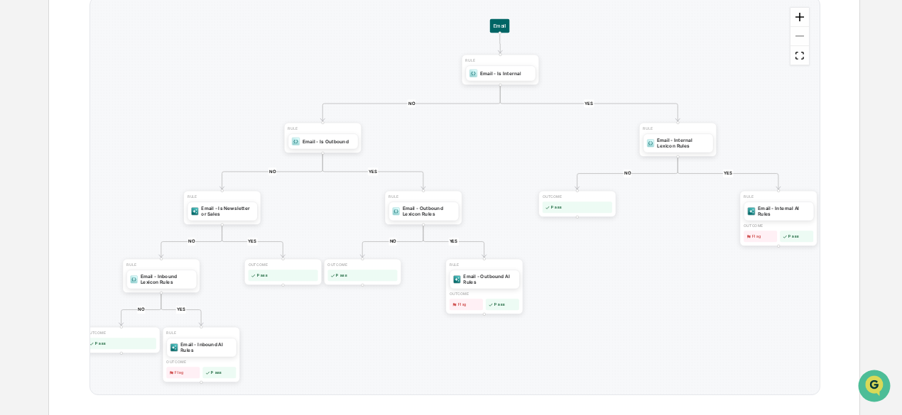
scroll to position [288, 0]
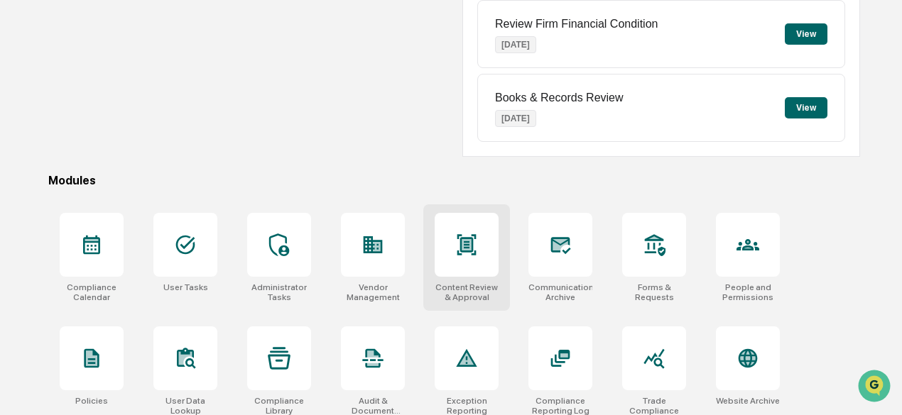
scroll to position [288, 0]
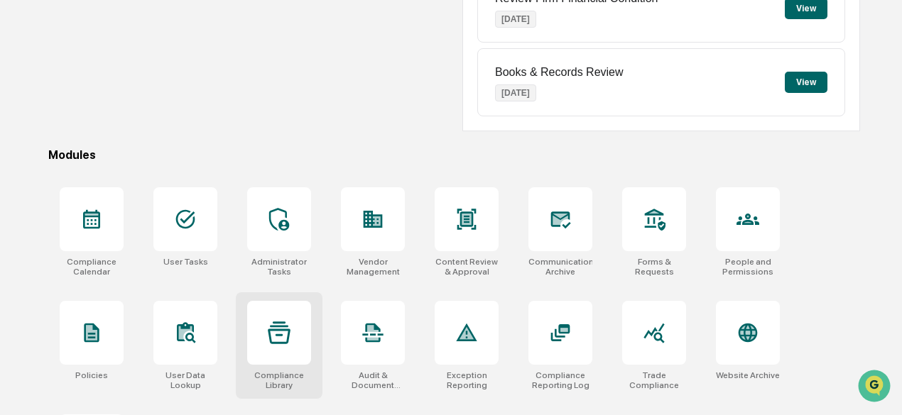
click at [280, 332] on icon at bounding box center [279, 333] width 23 height 22
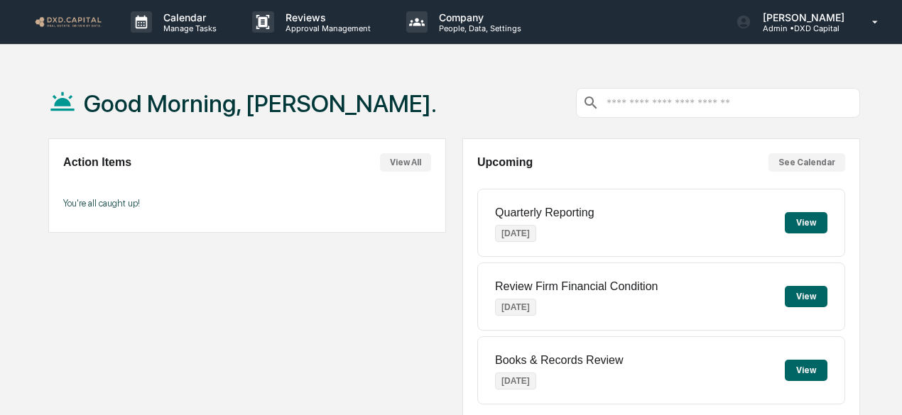
scroll to position [288, 0]
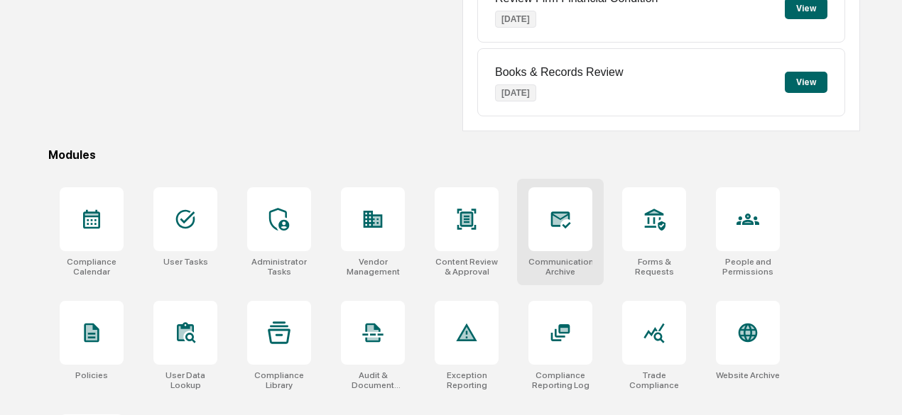
click at [569, 227] on icon at bounding box center [560, 219] width 23 height 23
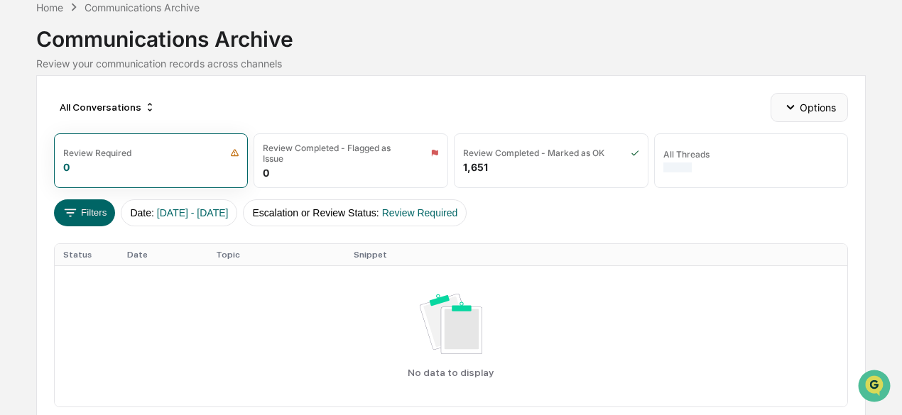
click at [808, 103] on button "Options" at bounding box center [808, 107] width 77 height 28
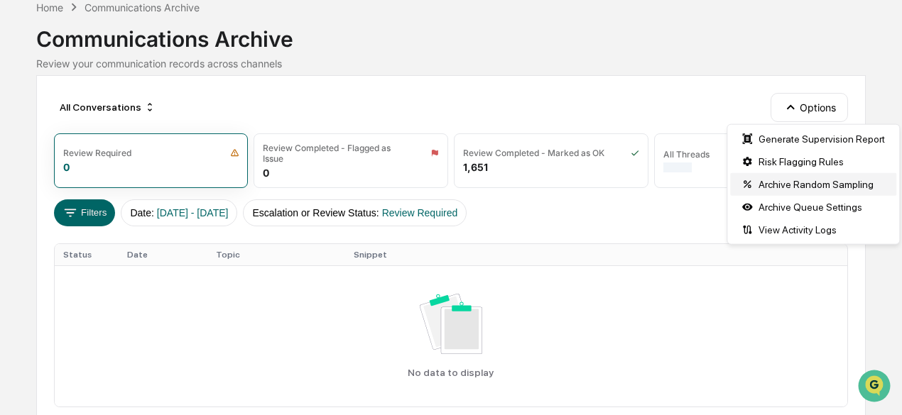
click at [812, 180] on div "Archive Random Sampling" at bounding box center [813, 184] width 166 height 23
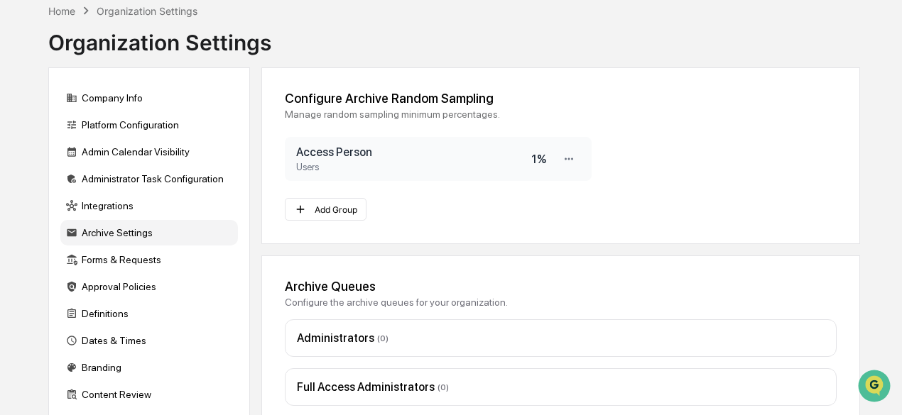
click at [546, 153] on div "Access Person Users 1 %" at bounding box center [438, 159] width 307 height 44
click at [571, 161] on icon at bounding box center [568, 159] width 13 height 13
click at [518, 183] on div "Edit" at bounding box center [524, 182] width 114 height 25
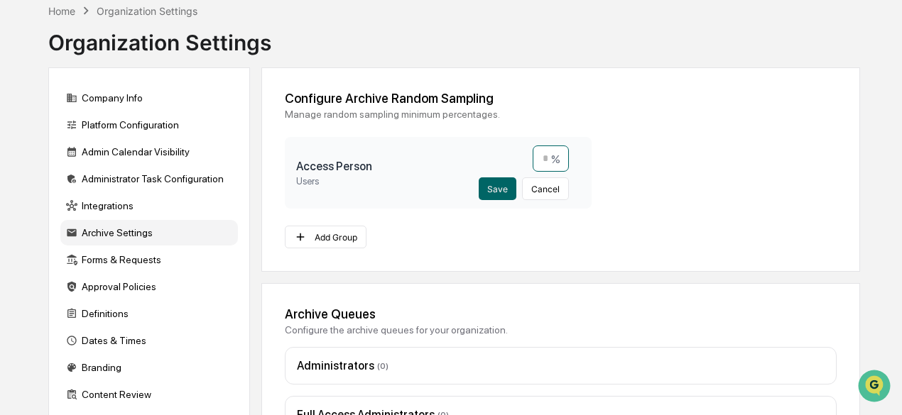
drag, startPoint x: 568, startPoint y: 156, endPoint x: 620, endPoint y: 158, distance: 51.9
click at [613, 158] on div "Access Person Users * % Save Cancel" at bounding box center [462, 173] width 355 height 72
type input "*"
click at [491, 192] on button "Save" at bounding box center [498, 189] width 38 height 23
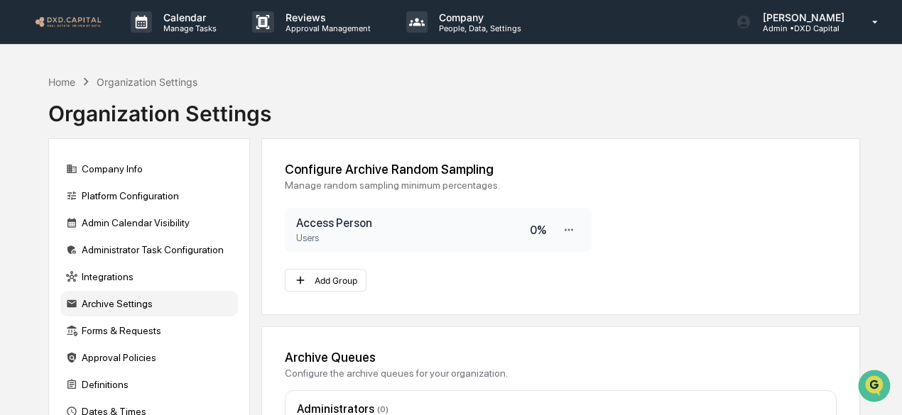
click at [62, 23] on img at bounding box center [68, 21] width 68 height 13
